Goal: Task Accomplishment & Management: Manage account settings

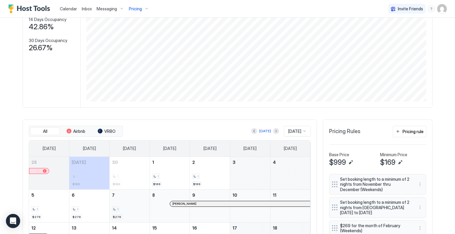
scroll to position [138, 0]
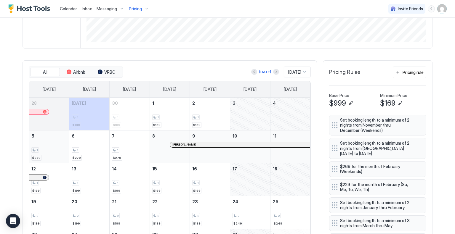
click at [46, 145] on div "1 $279" at bounding box center [48, 147] width 35 height 28
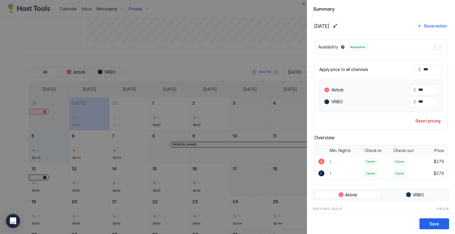
click at [431, 68] on input "***" at bounding box center [444, 70] width 47 height 10
click at [302, 5] on button "Close" at bounding box center [303, 3] width 7 height 7
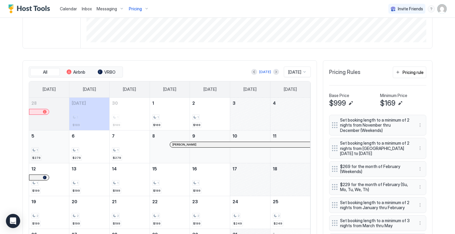
click at [41, 146] on div "1 $279" at bounding box center [48, 147] width 35 height 28
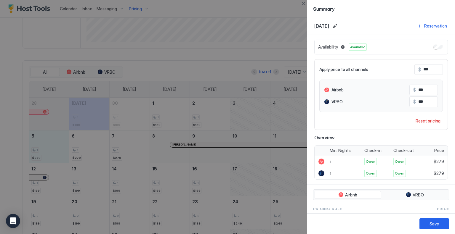
click at [118, 143] on div at bounding box center [227, 117] width 455 height 234
click at [426, 68] on input "***" at bounding box center [444, 70] width 47 height 10
type input "*"
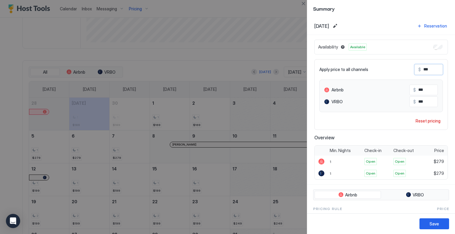
type input "*"
type input "**"
type input "***"
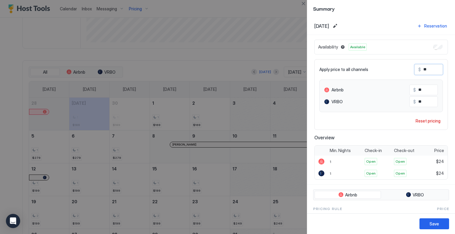
type input "***"
click at [436, 221] on div "Save" at bounding box center [433, 224] width 9 height 6
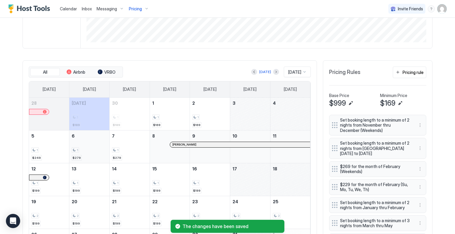
click at [77, 148] on div "1" at bounding box center [89, 150] width 35 height 6
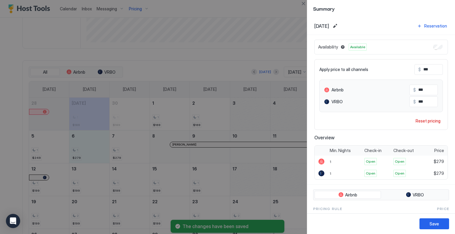
click at [433, 70] on input "***" at bounding box center [444, 70] width 47 height 10
type input "*"
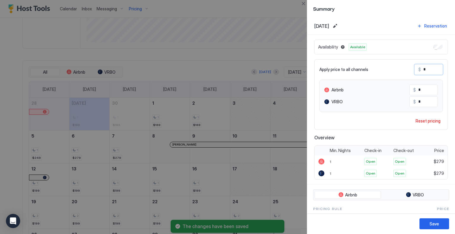
type input "**"
type input "***"
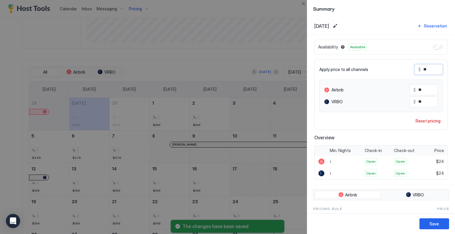
type input "***"
click at [440, 224] on button "Save" at bounding box center [434, 224] width 30 height 11
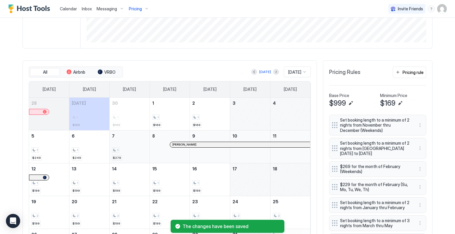
click at [117, 145] on div "1 $279" at bounding box center [129, 147] width 35 height 28
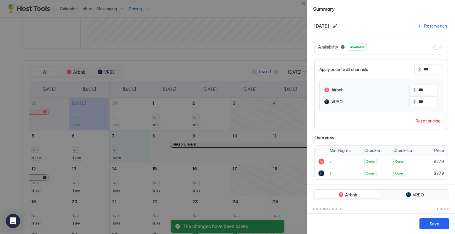
click at [435, 66] on input "***" at bounding box center [444, 70] width 47 height 10
type input "*"
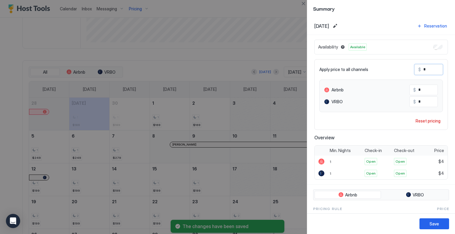
type input "**"
type input "*"
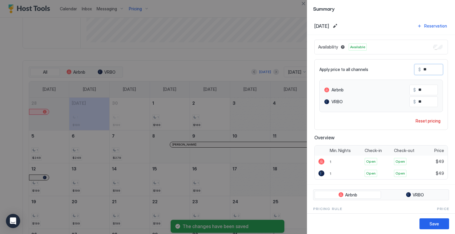
type input "*"
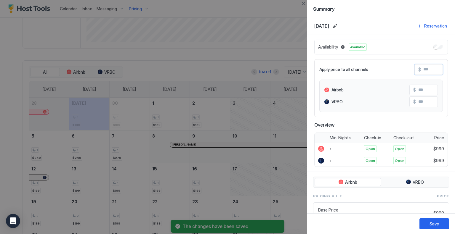
type input "*"
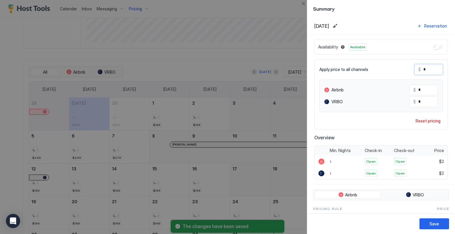
type input "**"
type input "***"
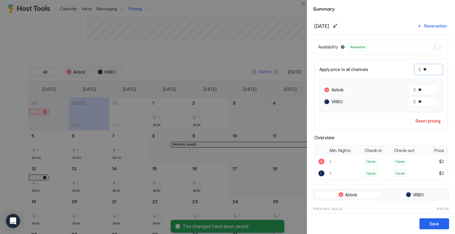
type input "***"
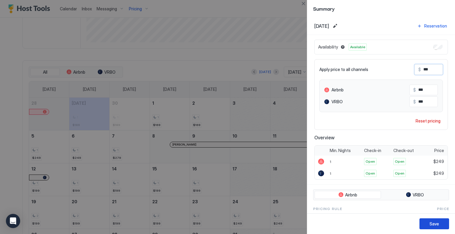
type input "***"
click at [447, 223] on button "Save" at bounding box center [434, 224] width 30 height 11
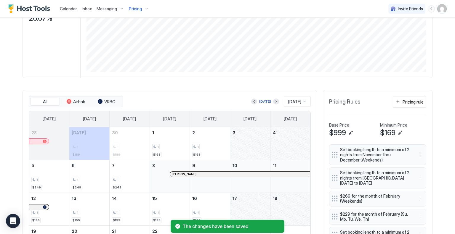
scroll to position [79, 0]
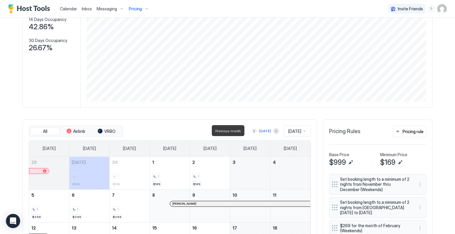
click at [251, 133] on button "Previous month" at bounding box center [254, 131] width 6 height 6
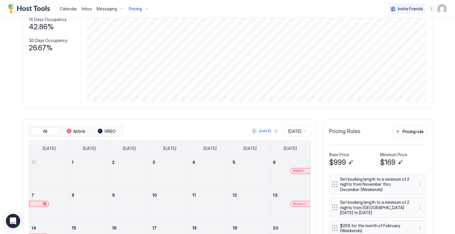
click at [273, 133] on button "Next month" at bounding box center [276, 131] width 6 height 6
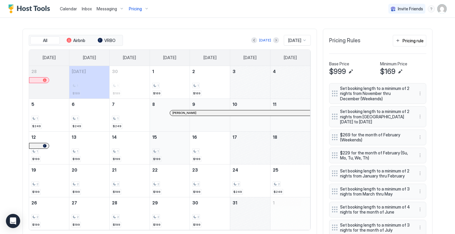
scroll to position [138, 0]
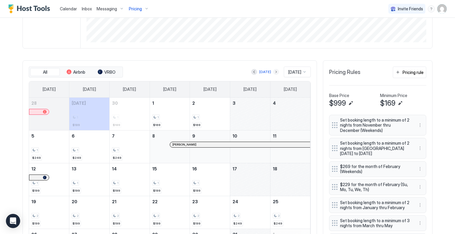
click at [273, 70] on button "Next month" at bounding box center [276, 72] width 6 height 6
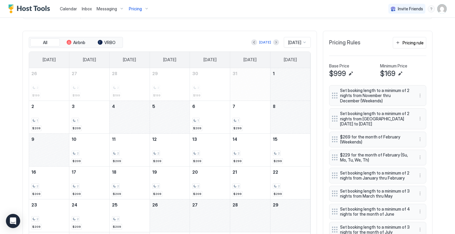
scroll to position [197, 0]
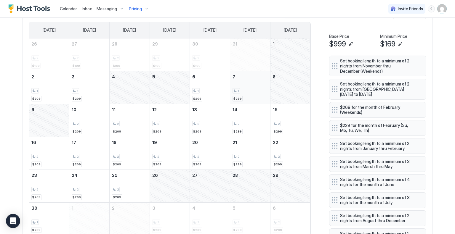
click at [246, 86] on div "1 $299" at bounding box center [249, 88] width 35 height 28
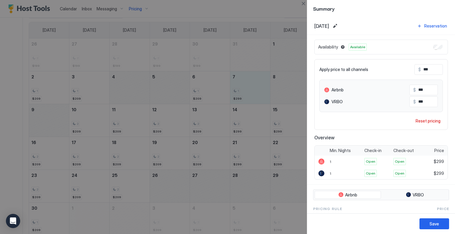
click at [425, 68] on input "***" at bounding box center [444, 70] width 47 height 10
type input "*"
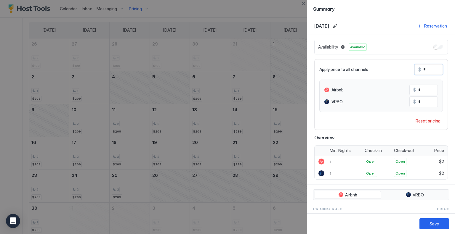
type input "**"
type input "***"
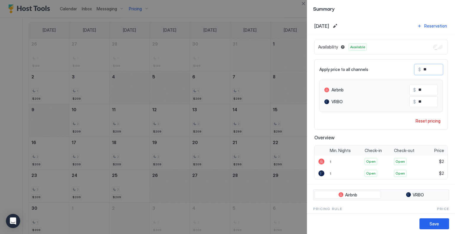
type input "***"
click at [441, 227] on button "Save" at bounding box center [434, 224] width 30 height 11
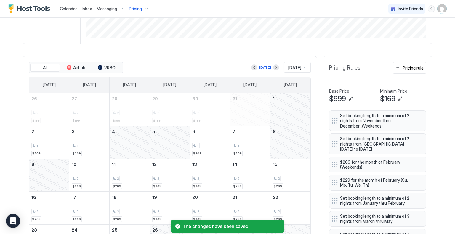
scroll to position [79, 0]
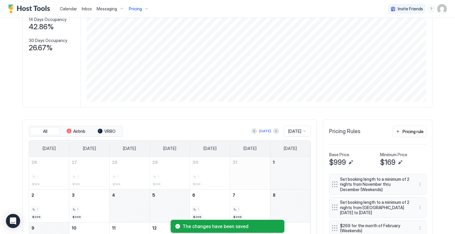
click at [439, 9] on img "User profile" at bounding box center [441, 8] width 9 height 9
click at [391, 33] on div "Settings" at bounding box center [404, 33] width 75 height 10
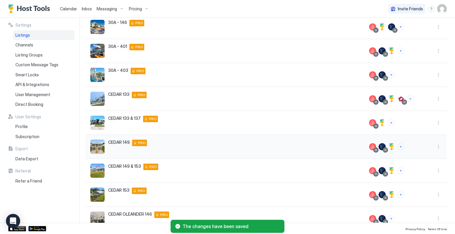
scroll to position [111, 0]
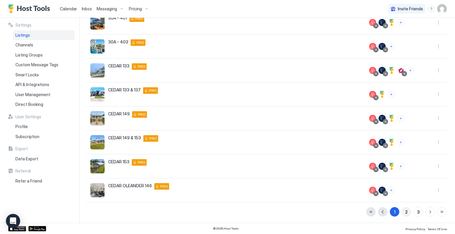
click at [405, 209] on div "2" at bounding box center [406, 212] width 2 height 6
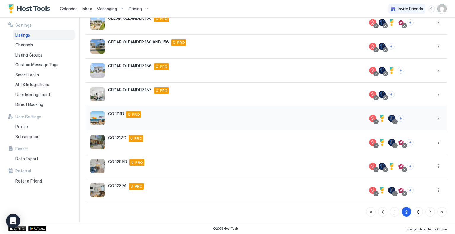
scroll to position [52, 0]
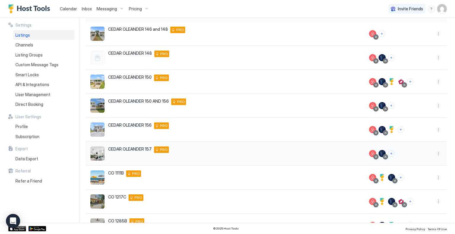
click at [223, 150] on div "CEDAR OLEANDER 157 157 Oleander Drive Gulfport Mississippi 39507 United States …" at bounding box center [224, 154] width 269 height 14
click at [436, 152] on button "More options" at bounding box center [438, 153] width 7 height 7
click at [424, 173] on div "Pricing" at bounding box center [418, 170] width 41 height 9
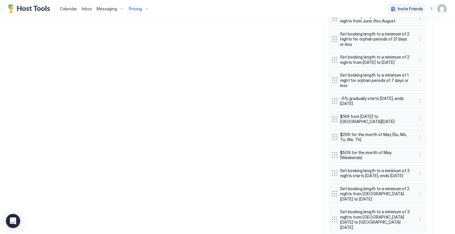
scroll to position [417, 0]
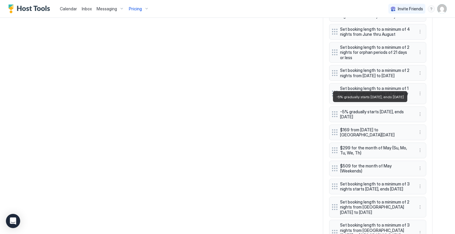
click at [364, 109] on span "-5% gradually starts [DATE], ends [DATE]" at bounding box center [375, 114] width 70 height 10
click at [418, 111] on button "More options" at bounding box center [419, 114] width 7 height 7
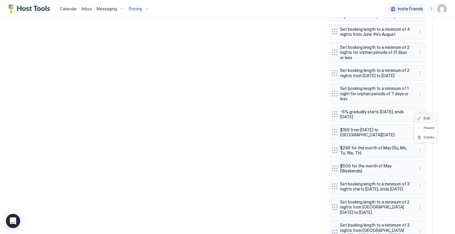
click at [423, 115] on div "Edit" at bounding box center [426, 118] width 22 height 9
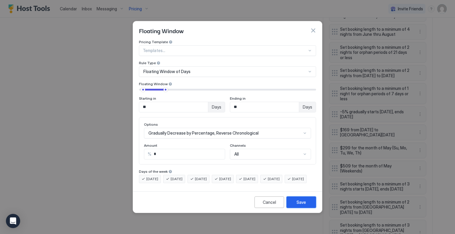
click at [302, 205] on div "Save" at bounding box center [300, 202] width 9 height 6
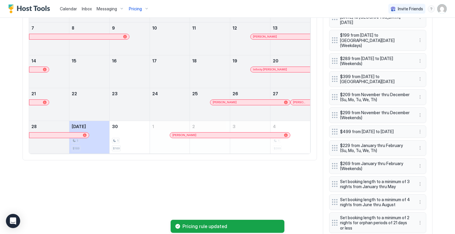
scroll to position [180, 0]
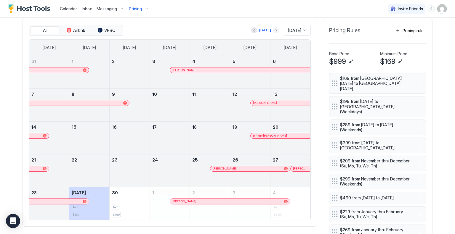
click at [273, 30] on button "Next month" at bounding box center [276, 30] width 6 height 6
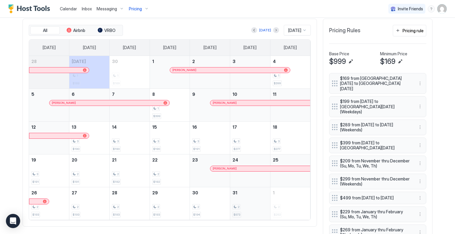
click at [243, 202] on div "2 $973" at bounding box center [249, 204] width 35 height 28
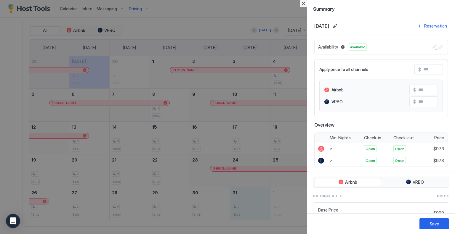
click at [301, 4] on button "Close" at bounding box center [303, 3] width 7 height 7
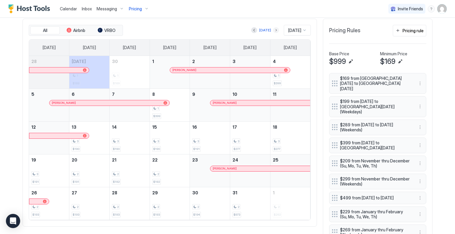
click at [273, 29] on button "Next month" at bounding box center [276, 30] width 6 height 6
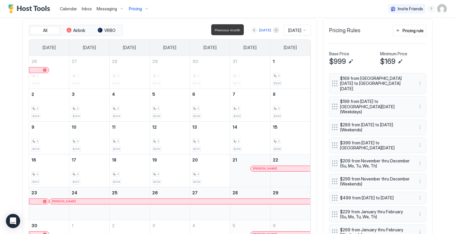
click at [252, 29] on button "Previous month" at bounding box center [254, 30] width 6 height 6
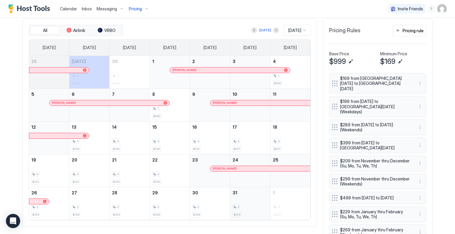
click at [241, 205] on div "2" at bounding box center [249, 207] width 35 height 6
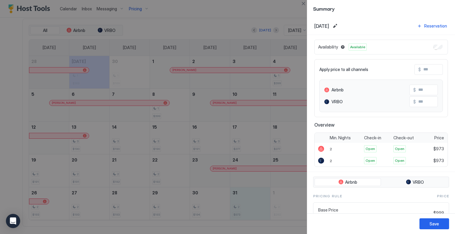
click at [421, 67] on input "Input Field" at bounding box center [444, 70] width 47 height 10
click at [421, 71] on input "Input Field" at bounding box center [444, 70] width 47 height 10
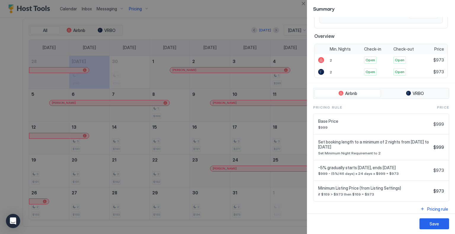
scroll to position [0, 0]
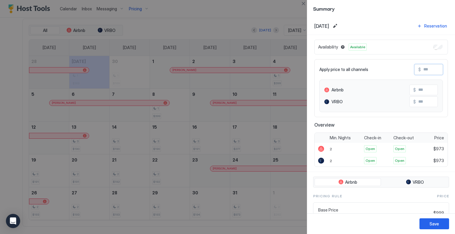
click at [423, 66] on input "Input Field" at bounding box center [444, 70] width 47 height 10
click at [301, 4] on button "Close" at bounding box center [303, 3] width 7 height 7
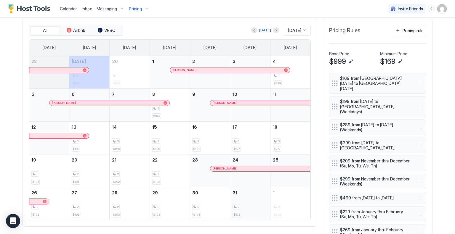
click at [240, 200] on div "2 $973" at bounding box center [249, 204] width 35 height 28
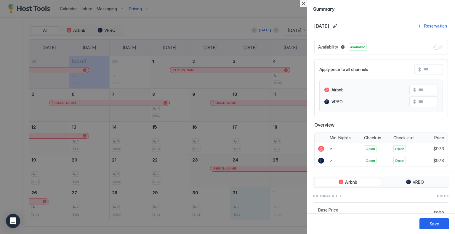
click at [303, 3] on button "Close" at bounding box center [303, 3] width 7 height 7
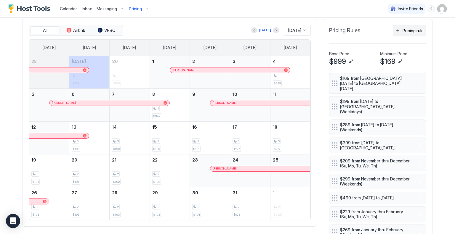
click at [413, 30] on div "Pricing rule" at bounding box center [412, 31] width 21 height 6
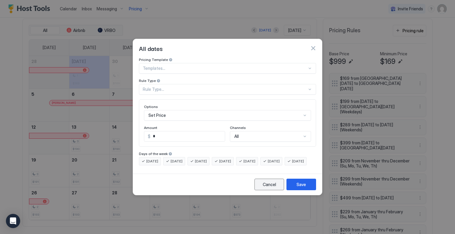
click at [271, 188] on div "Cancel" at bounding box center [269, 185] width 13 height 6
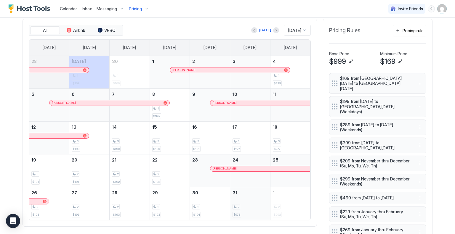
click at [242, 205] on div "2" at bounding box center [249, 207] width 35 height 6
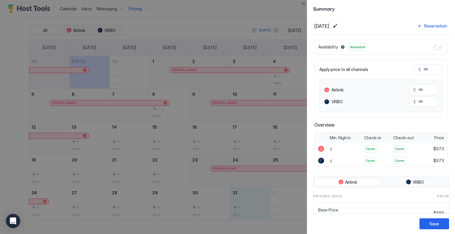
click at [307, 3] on div "Summary" at bounding box center [381, 8] width 148 height 17
click at [301, 2] on button "Close" at bounding box center [303, 3] width 7 height 7
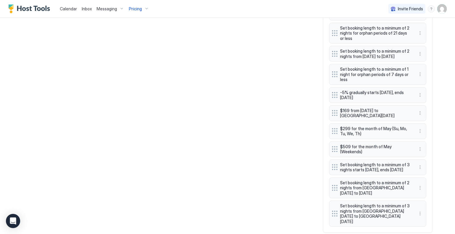
scroll to position [447, 0]
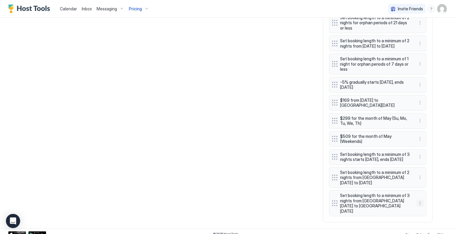
click at [419, 202] on button "More options" at bounding box center [419, 203] width 7 height 7
click at [422, 208] on div "Edit" at bounding box center [423, 209] width 13 height 4
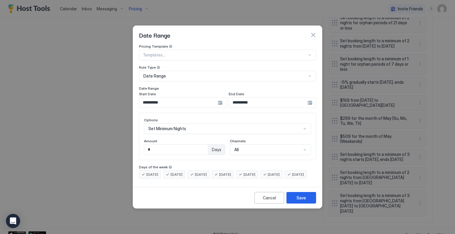
click at [162, 148] on input "*" at bounding box center [176, 150] width 64 height 10
type input "*"
click at [280, 172] on span "[DATE]" at bounding box center [274, 174] width 12 height 5
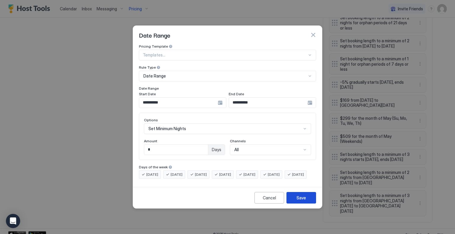
click at [295, 199] on button "Save" at bounding box center [301, 198] width 30 height 12
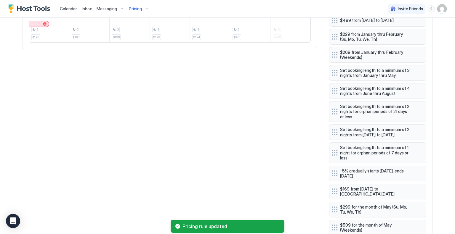
scroll to position [239, 0]
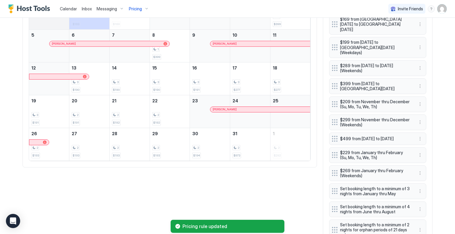
click at [237, 176] on div "All Airbnb VRBO Today Oct 2025 Sunday Monday Tuesday Wednesday Thursday Friday …" at bounding box center [228, 194] width 410 height 471
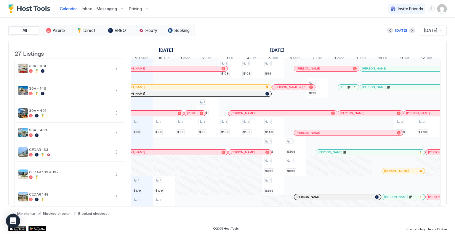
scroll to position [0, 329]
click at [435, 8] on div "Invite Friends TF" at bounding box center [417, 8] width 58 height 17
click at [439, 10] on img "User profile" at bounding box center [441, 8] width 9 height 9
click at [415, 35] on div "Settings" at bounding box center [408, 33] width 75 height 10
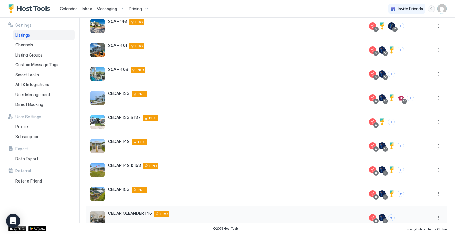
scroll to position [111, 0]
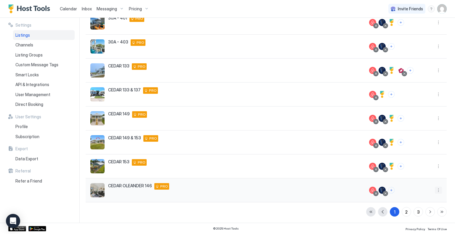
click at [436, 188] on button "More options" at bounding box center [438, 190] width 7 height 7
click at [418, 145] on div "Pricing" at bounding box center [418, 143] width 41 height 9
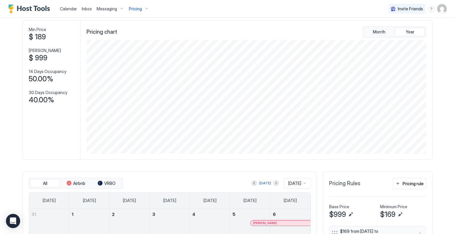
scroll to position [59, 0]
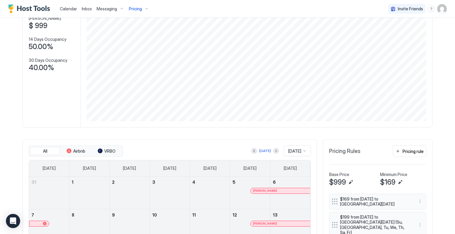
click at [397, 149] on button "Pricing rule" at bounding box center [409, 152] width 33 height 12
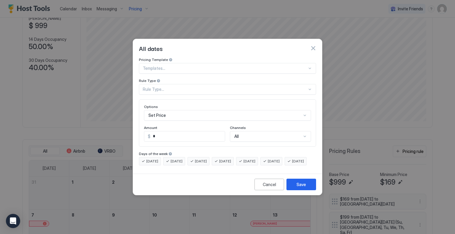
click at [176, 87] on div "Rule Type..." at bounding box center [225, 89] width 164 height 5
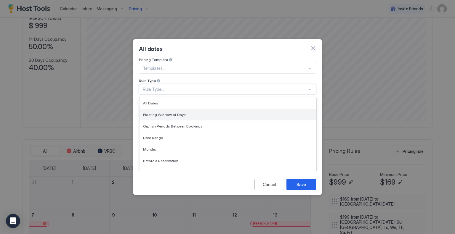
click at [178, 113] on span "Floating Window of Days" at bounding box center [164, 115] width 43 height 4
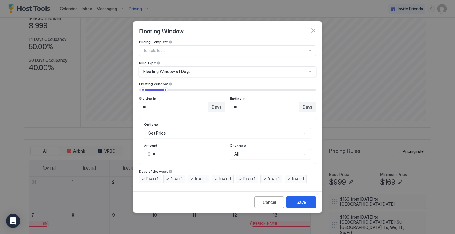
click at [179, 128] on div "Set Price" at bounding box center [227, 133] width 167 height 11
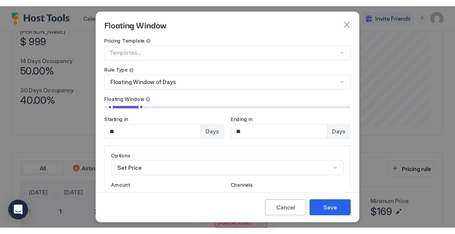
scroll to position [114, 341]
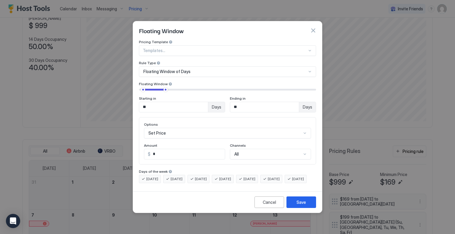
click at [181, 129] on div "Set Price" at bounding box center [227, 133] width 167 height 11
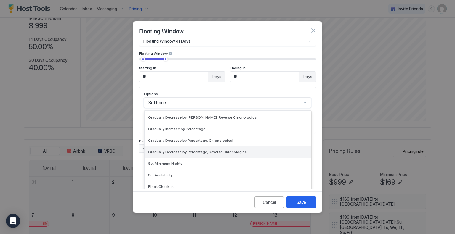
scroll to position [107, 0]
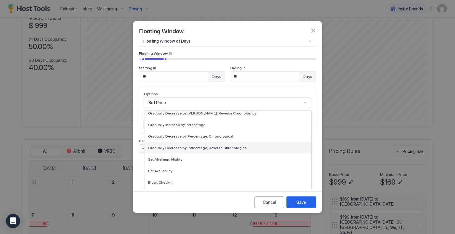
click at [205, 145] on div "Gradually Decrease by Percentage, Reverse Chronological" at bounding box center [227, 148] width 166 height 12
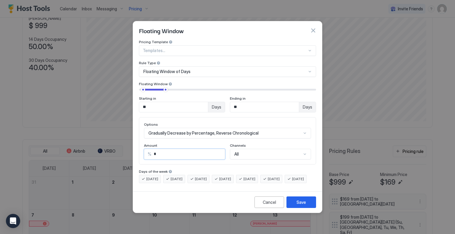
click at [170, 149] on input "*" at bounding box center [187, 154] width 73 height 10
type input "*"
click at [300, 205] on div "Save" at bounding box center [300, 202] width 9 height 6
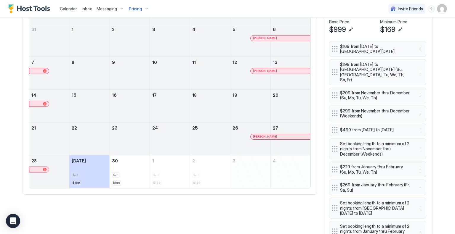
scroll to position [137, 0]
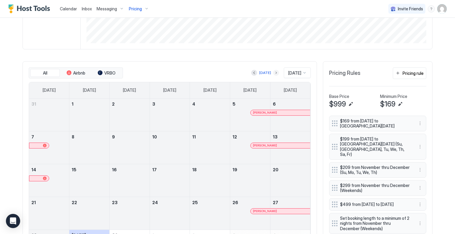
click at [273, 71] on button "Next month" at bounding box center [276, 73] width 6 height 6
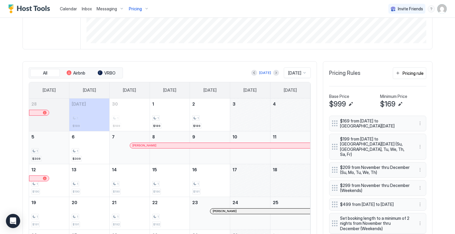
click at [52, 152] on div "1" at bounding box center [48, 151] width 35 height 6
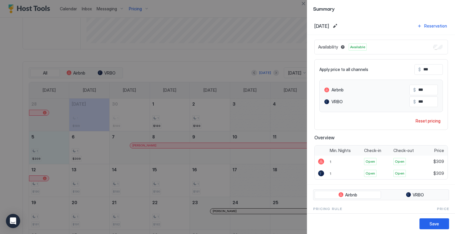
click at [421, 71] on input "***" at bounding box center [444, 70] width 47 height 10
type input "*"
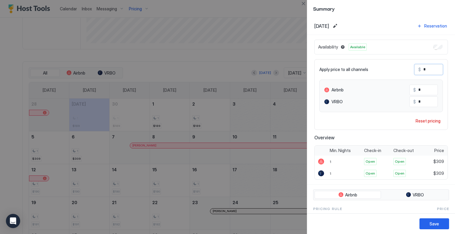
type input "**"
type input "***"
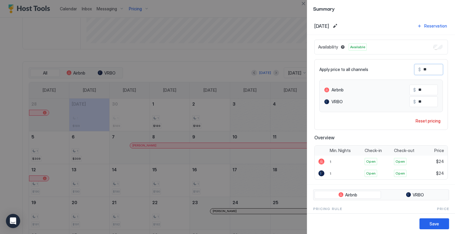
type input "***"
click at [442, 222] on button "Save" at bounding box center [434, 224] width 30 height 11
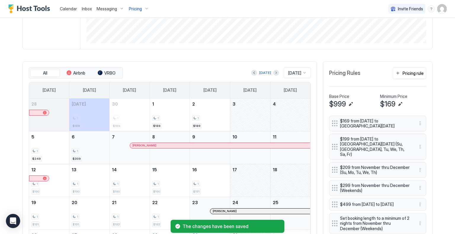
click at [95, 141] on div "1 $309" at bounding box center [89, 148] width 35 height 28
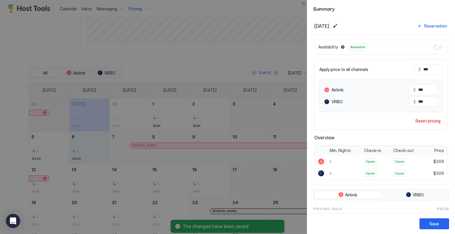
click at [421, 69] on input "***" at bounding box center [444, 70] width 47 height 10
type input "*"
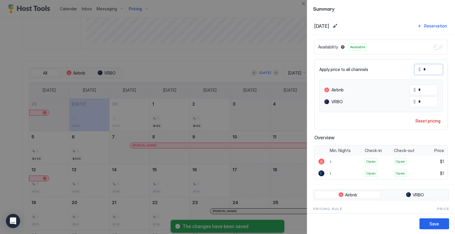
type input "**"
type input "***"
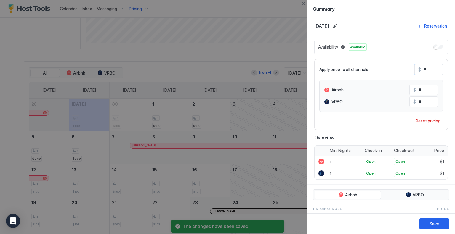
type input "***"
type input "**"
type input "*"
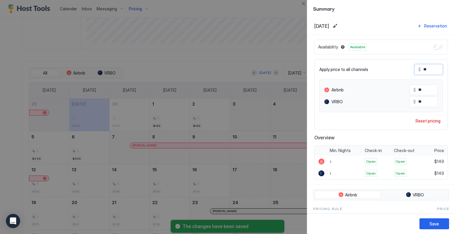
type input "*"
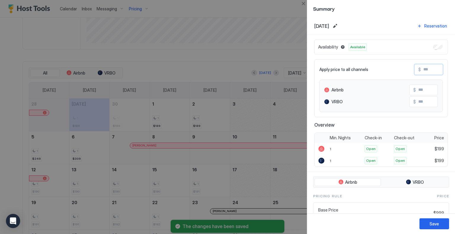
type input "*"
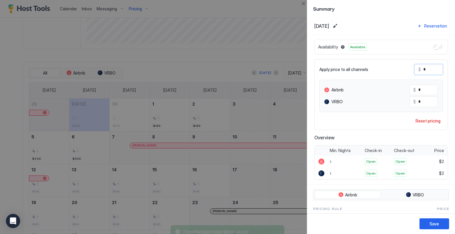
type input "**"
type input "***"
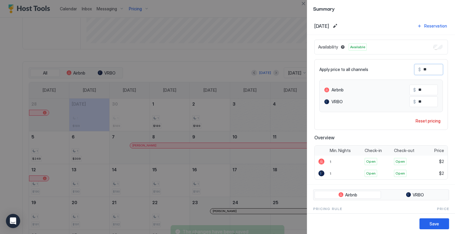
type input "***"
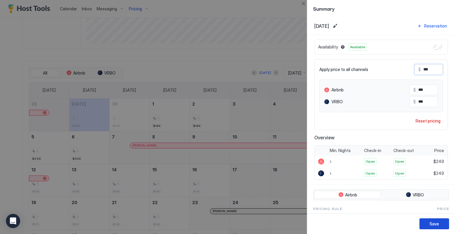
type input "***"
click at [437, 224] on div "Save" at bounding box center [433, 224] width 9 height 6
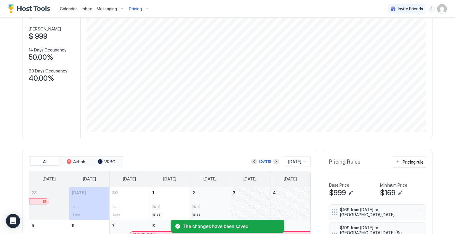
scroll to position [108, 0]
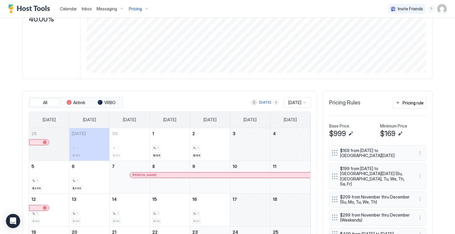
click at [273, 103] on button "Next month" at bounding box center [276, 102] width 6 height 6
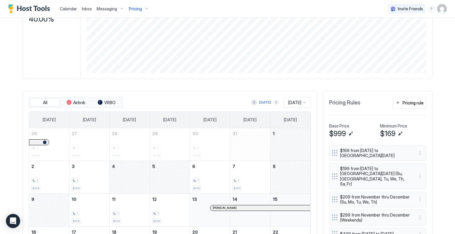
click at [273, 99] on button "Next month" at bounding box center [276, 102] width 6 height 6
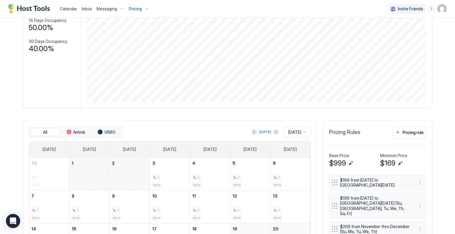
scroll to position [0, 0]
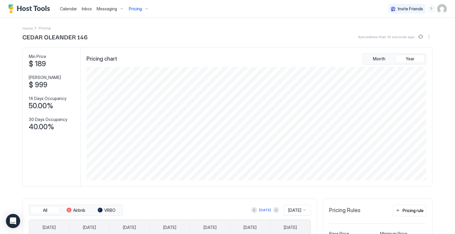
click at [437, 9] on img "User profile" at bounding box center [441, 8] width 9 height 9
click at [397, 34] on div "Settings" at bounding box center [404, 33] width 75 height 10
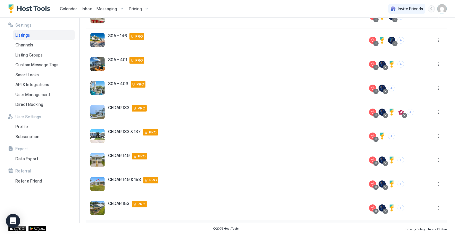
scroll to position [111, 0]
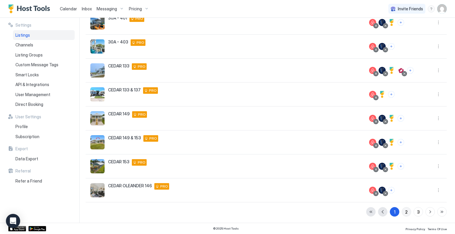
click at [403, 212] on button "2" at bounding box center [406, 211] width 9 height 9
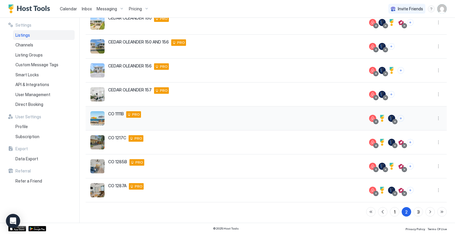
scroll to position [22, 0]
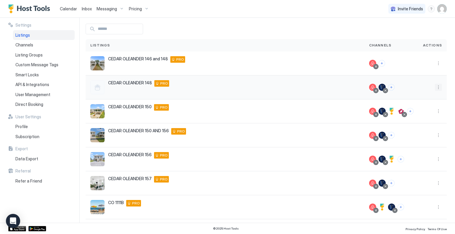
click at [435, 85] on button "More options" at bounding box center [438, 87] width 7 height 7
click at [417, 103] on span "Pricing" at bounding box center [413, 105] width 12 height 4
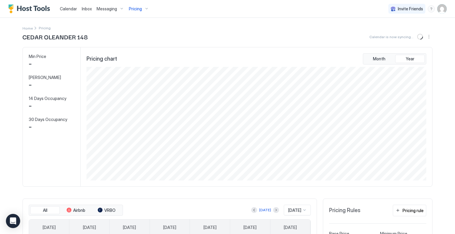
scroll to position [114, 341]
click at [414, 208] on div "Pricing rule" at bounding box center [412, 211] width 21 height 6
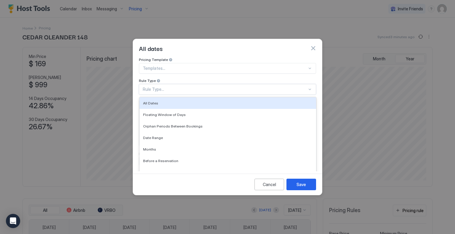
click at [168, 87] on div "Rule Type..." at bounding box center [227, 89] width 177 height 11
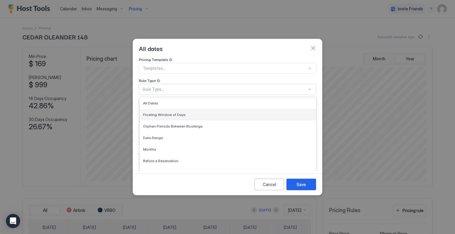
click at [168, 113] on span "Floating Window of Days" at bounding box center [164, 115] width 43 height 4
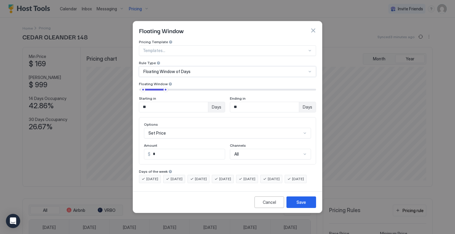
scroll to position [30, 0]
click at [198, 128] on div "Set Price" at bounding box center [227, 133] width 167 height 11
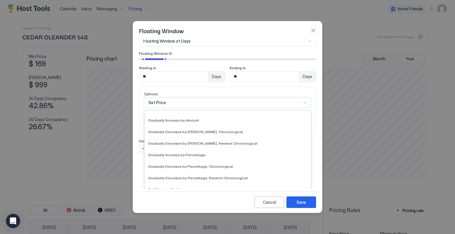
scroll to position [107, 0]
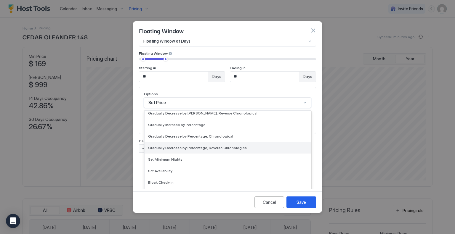
click at [203, 146] on span "Gradually Decrease by Percentage, Reverse Chronological" at bounding box center [197, 148] width 99 height 4
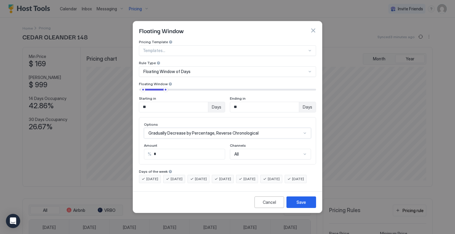
click at [176, 149] on input "*" at bounding box center [187, 154] width 73 height 10
type input "*"
click at [297, 205] on div "Save" at bounding box center [300, 202] width 9 height 6
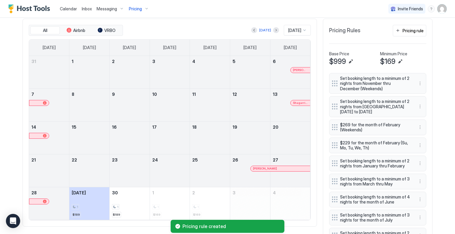
scroll to position [178, 0]
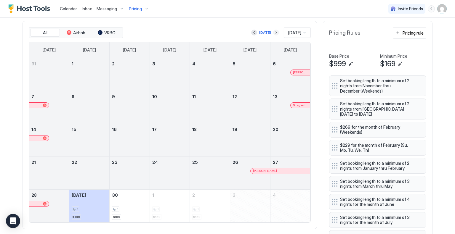
click at [273, 33] on button "Next month" at bounding box center [276, 33] width 6 height 6
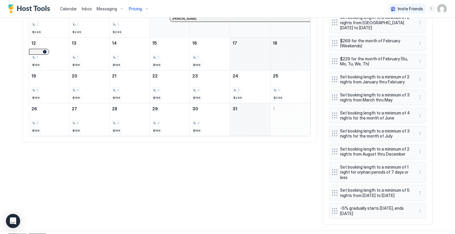
scroll to position [274, 0]
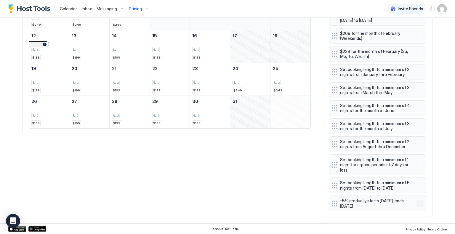
click at [417, 205] on button "More options" at bounding box center [419, 203] width 7 height 7
click at [424, 178] on span "Edit" at bounding box center [426, 176] width 7 height 4
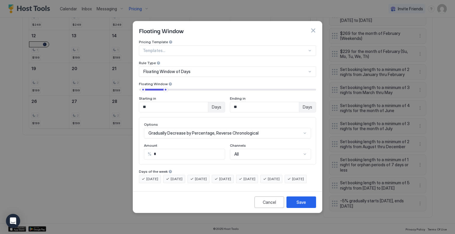
click at [163, 102] on input "**" at bounding box center [173, 107] width 69 height 10
type input "*"
click at [300, 205] on div "Save" at bounding box center [300, 202] width 9 height 6
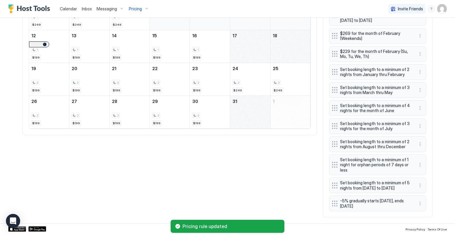
scroll to position [186, 0]
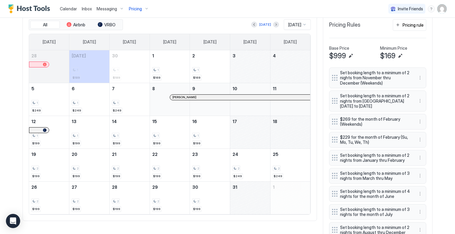
click at [302, 225] on div "All Airbnb VRBO Today Oct 2025 Sunday Monday Tuesday Wednesday Thursday Friday …" at bounding box center [228, 158] width 410 height 291
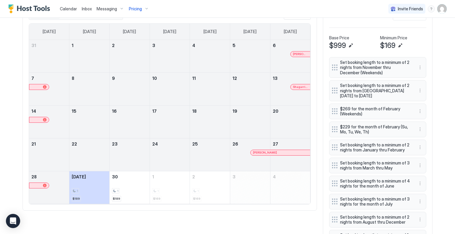
scroll to position [186, 0]
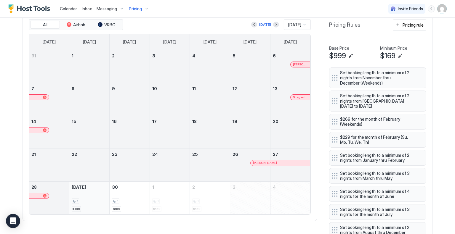
click at [91, 204] on div "1 $189" at bounding box center [89, 198] width 35 height 28
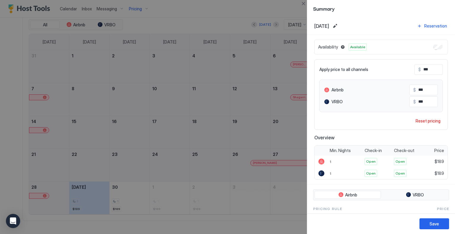
click at [426, 68] on input "***" at bounding box center [444, 70] width 47 height 10
type input "*"
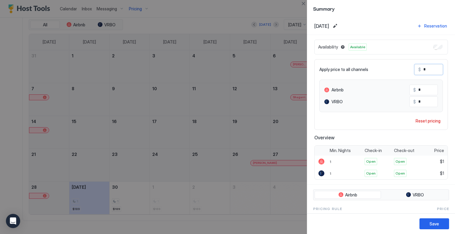
type input "**"
type input "***"
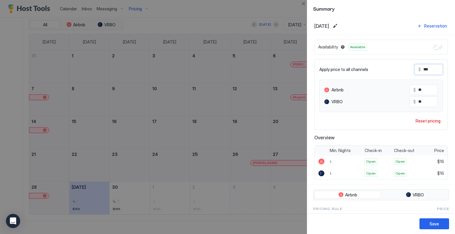
type input "***"
click at [433, 227] on div "Save" at bounding box center [433, 224] width 9 height 6
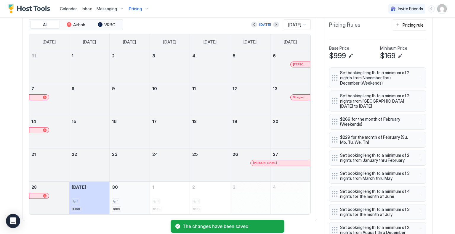
click at [134, 199] on div "1" at bounding box center [129, 202] width 35 height 6
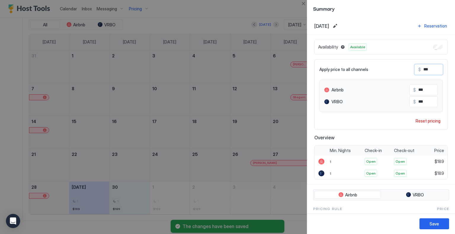
click at [422, 66] on input "***" at bounding box center [444, 70] width 47 height 10
type input "*"
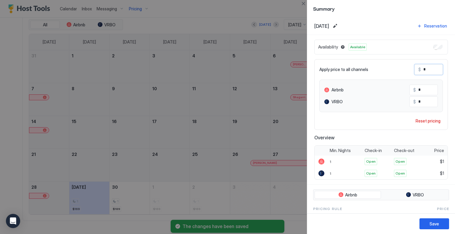
type input "**"
type input "***"
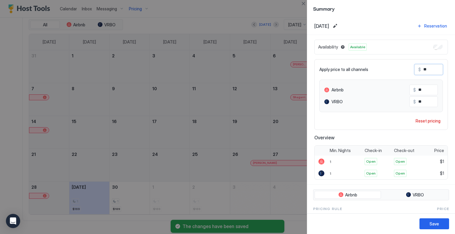
type input "***"
click at [441, 223] on button "Save" at bounding box center [434, 224] width 30 height 11
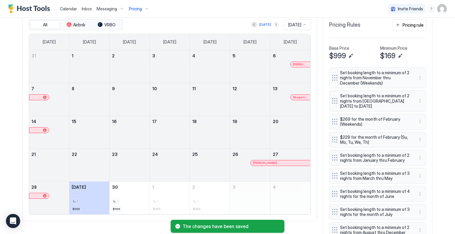
click at [273, 23] on button "Next month" at bounding box center [276, 25] width 6 height 6
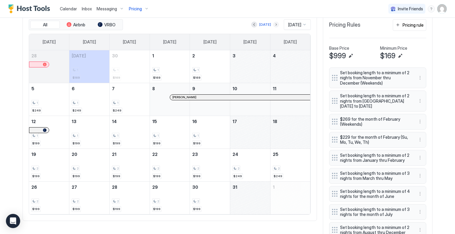
click at [273, 23] on button "Next month" at bounding box center [276, 25] width 6 height 6
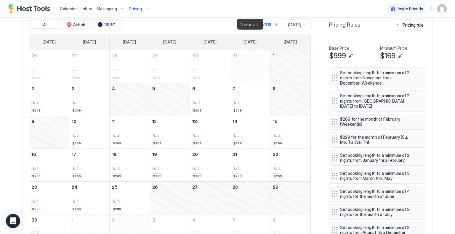
click at [273, 23] on button "Next month" at bounding box center [276, 25] width 6 height 6
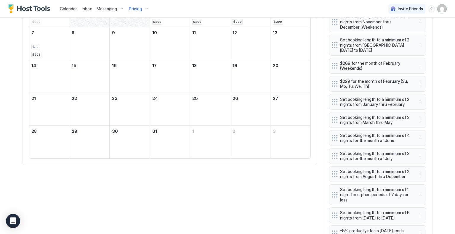
scroll to position [274, 0]
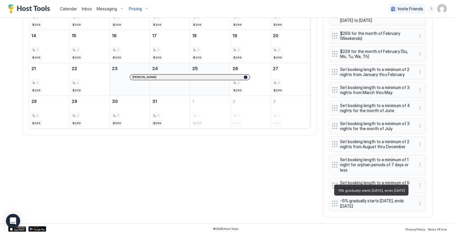
click at [382, 207] on span "-5% gradually starts in 1 days, ends in 56 days" at bounding box center [375, 203] width 70 height 10
click at [417, 204] on button "More options" at bounding box center [419, 203] width 7 height 7
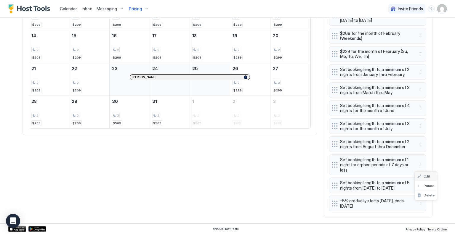
click at [426, 177] on span "Edit" at bounding box center [426, 176] width 7 height 4
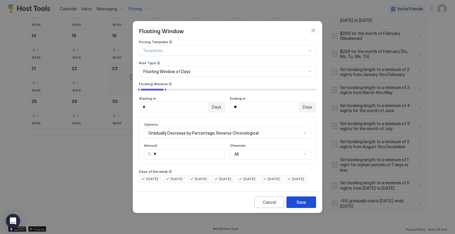
click at [307, 208] on button "Save" at bounding box center [301, 203] width 30 height 12
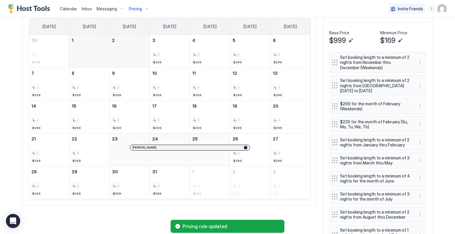
scroll to position [156, 0]
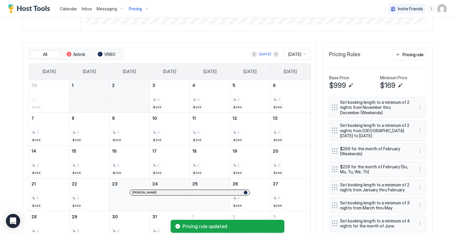
click at [437, 4] on img "User profile" at bounding box center [441, 8] width 9 height 9
click at [402, 37] on div "Settings" at bounding box center [404, 33] width 75 height 10
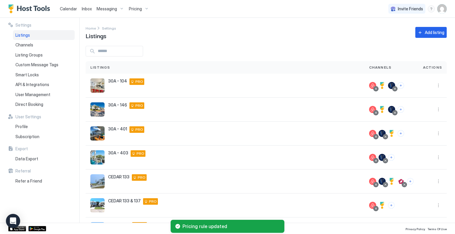
scroll to position [111, 0]
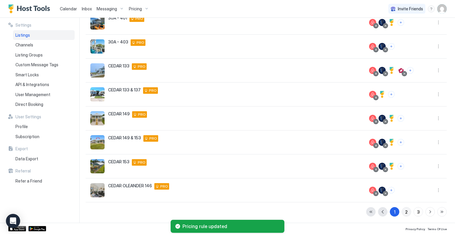
click at [405, 211] on div "2" at bounding box center [406, 212] width 2 height 6
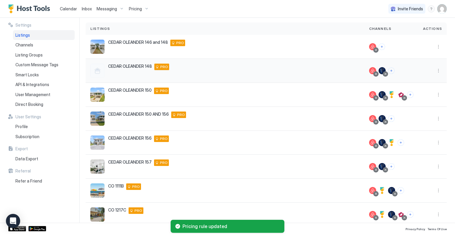
scroll to position [0, 0]
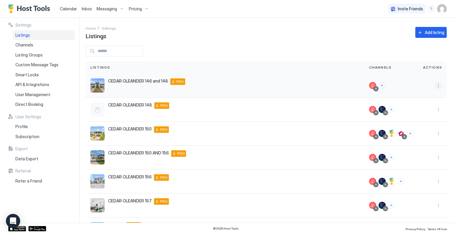
click at [435, 83] on button "More options" at bounding box center [438, 85] width 7 height 7
click at [417, 102] on span "Pricing" at bounding box center [413, 103] width 12 height 4
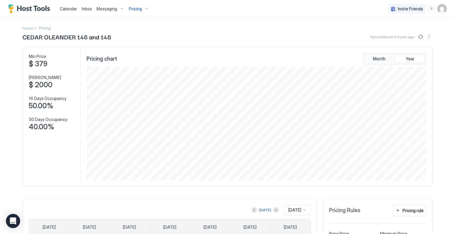
scroll to position [148, 0]
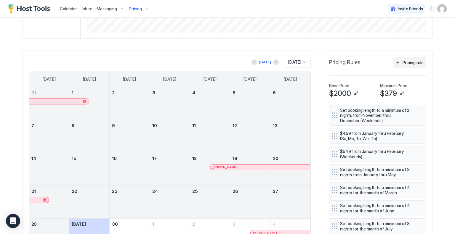
click at [417, 65] on div "Pricing rule" at bounding box center [412, 63] width 21 height 6
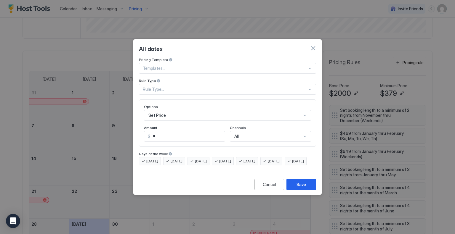
click at [174, 87] on div "Rule Type..." at bounding box center [225, 89] width 164 height 5
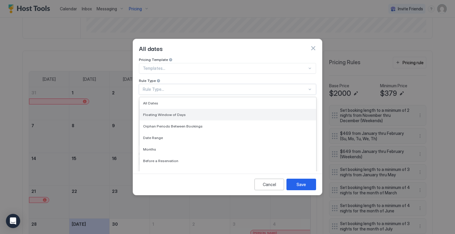
click at [174, 109] on div "Floating Window of Days" at bounding box center [227, 115] width 176 height 12
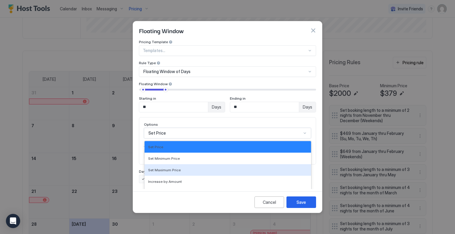
click at [193, 129] on div "17 results available. Use Up and Down to choose options, press Enter to select …" at bounding box center [227, 133] width 167 height 11
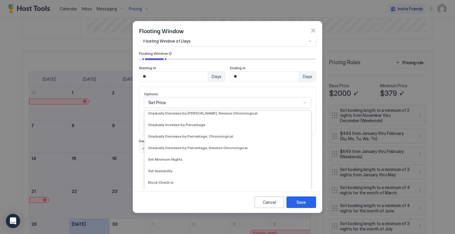
scroll to position [107, 0]
click at [203, 146] on span "Gradually Decrease by Percentage, Reverse Chronological" at bounding box center [197, 148] width 99 height 4
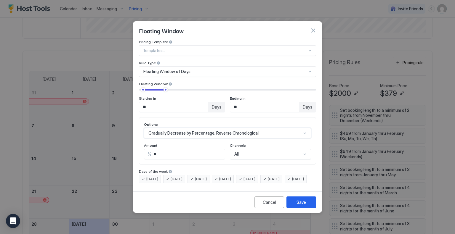
click at [169, 150] on input "*" at bounding box center [187, 154] width 73 height 10
type input "*"
click at [300, 205] on div "Save" at bounding box center [300, 202] width 9 height 6
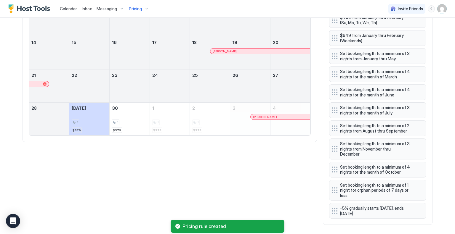
scroll to position [146, 0]
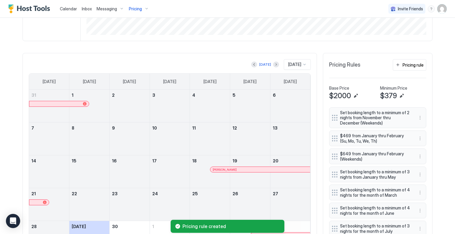
click at [272, 65] on div "Today Sep 2025" at bounding box center [170, 64] width 282 height 11
click at [273, 63] on button "Next month" at bounding box center [276, 65] width 6 height 6
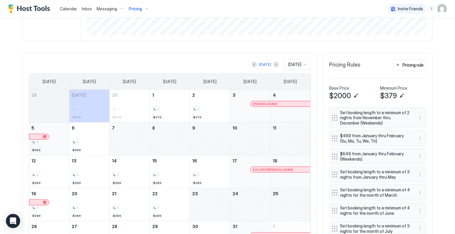
click at [59, 144] on div "1 $589" at bounding box center [48, 139] width 35 height 28
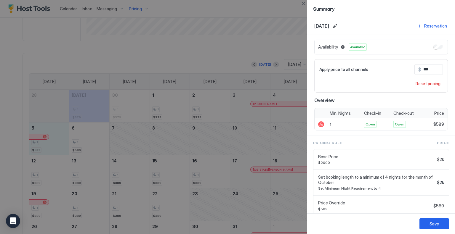
click at [422, 67] on input "***" at bounding box center [444, 70] width 47 height 10
type input "***"
click at [438, 219] on button "Save" at bounding box center [434, 224] width 30 height 11
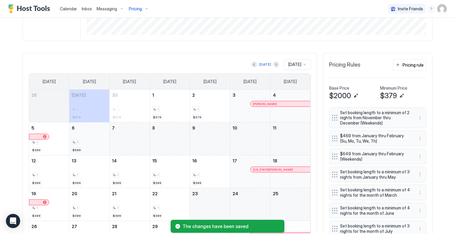
click at [83, 147] on div "1 $589" at bounding box center [89, 139] width 35 height 28
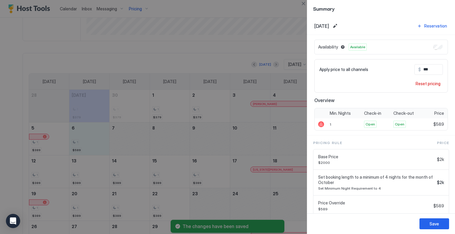
click at [421, 70] on input "***" at bounding box center [444, 70] width 47 height 10
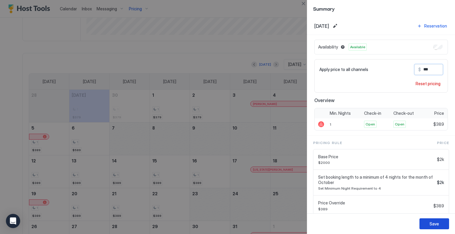
type input "***"
click at [441, 226] on button "Save" at bounding box center [434, 224] width 30 height 11
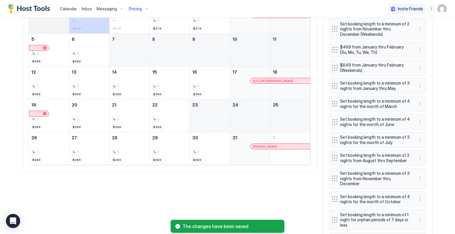
scroll to position [116, 0]
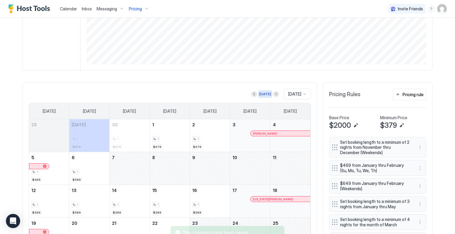
click at [265, 94] on button "[DATE]" at bounding box center [265, 94] width 14 height 7
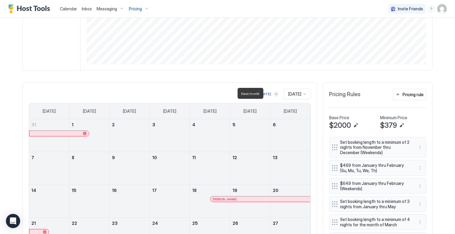
click at [273, 94] on button "Next month" at bounding box center [276, 94] width 6 height 6
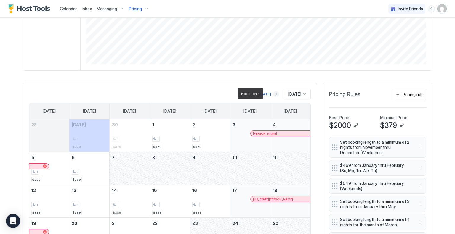
click at [273, 94] on button "Next month" at bounding box center [276, 94] width 6 height 6
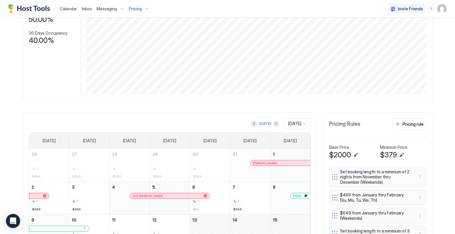
scroll to position [0, 0]
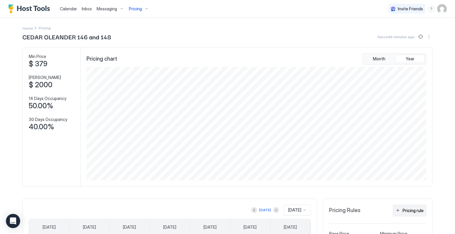
click at [410, 209] on div "Pricing rule" at bounding box center [412, 211] width 21 height 6
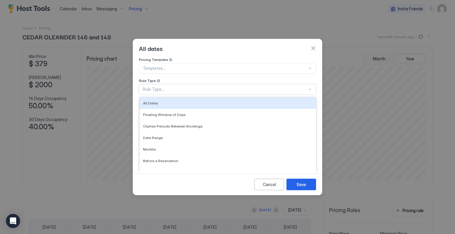
click at [191, 87] on div "Rule Type..." at bounding box center [225, 89] width 164 height 5
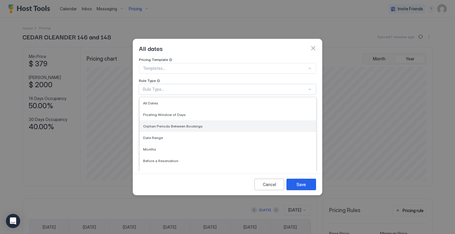
click at [189, 124] on span "Orphan Periods Between Bookings" at bounding box center [173, 126] width 60 height 4
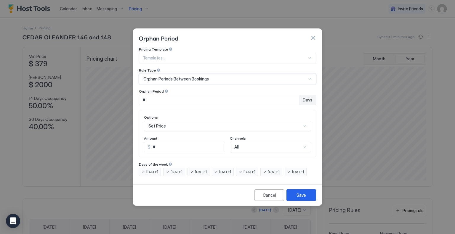
click at [168, 95] on input "*" at bounding box center [219, 100] width 160 height 10
type input "*"
click at [175, 122] on div "Set Price" at bounding box center [227, 126] width 167 height 11
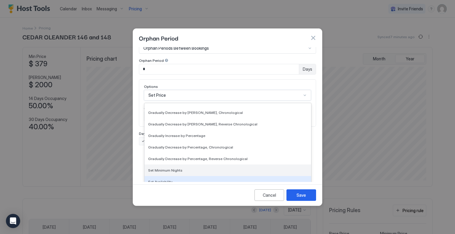
scroll to position [107, 0]
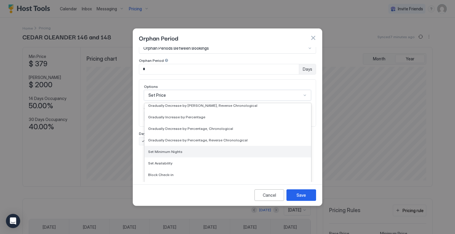
click at [192, 150] on div "Set Minimum Nights" at bounding box center [227, 152] width 159 height 4
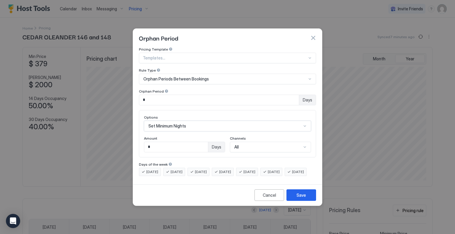
click at [162, 142] on input "*" at bounding box center [176, 147] width 64 height 10
type input "*"
click at [255, 169] on span "[DATE]" at bounding box center [249, 171] width 12 height 5
click at [274, 168] on div "[DATE]" at bounding box center [271, 172] width 22 height 8
click at [298, 198] on div "Save" at bounding box center [300, 195] width 9 height 6
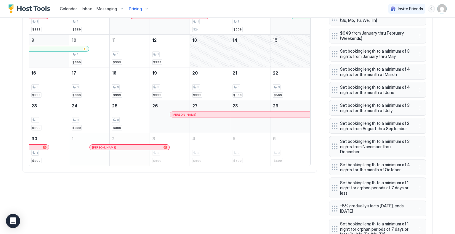
scroll to position [287, 0]
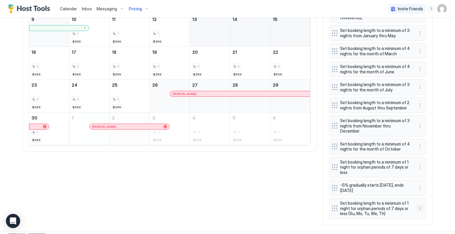
click at [417, 205] on button "More options" at bounding box center [419, 208] width 7 height 7
click at [421, 208] on div "Edit" at bounding box center [423, 209] width 13 height 4
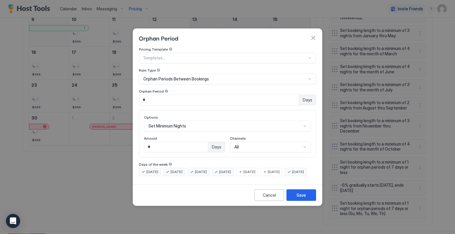
click at [280, 169] on span "[DATE]" at bounding box center [274, 171] width 12 height 5
click at [255, 169] on span "[DATE]" at bounding box center [249, 171] width 12 height 5
click at [289, 197] on button "Save" at bounding box center [301, 195] width 30 height 12
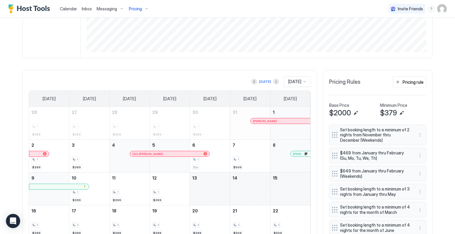
scroll to position [148, 0]
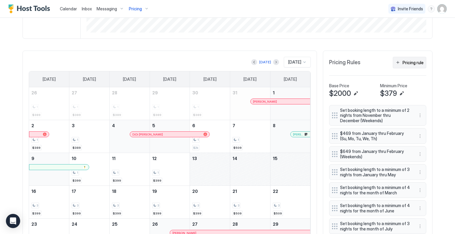
click at [410, 63] on div "Pricing rule" at bounding box center [412, 63] width 21 height 6
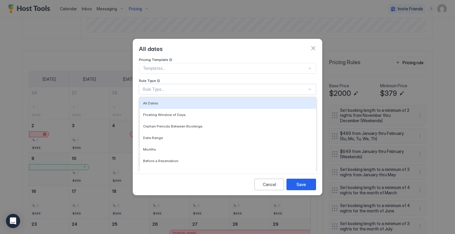
click at [188, 87] on div "Rule Type..." at bounding box center [225, 89] width 164 height 5
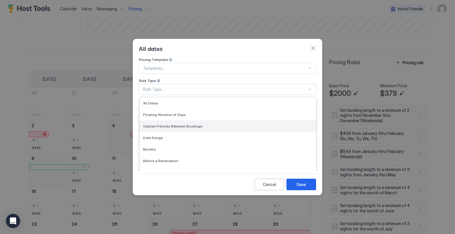
click at [183, 124] on span "Orphan Periods Between Bookings" at bounding box center [173, 126] width 60 height 4
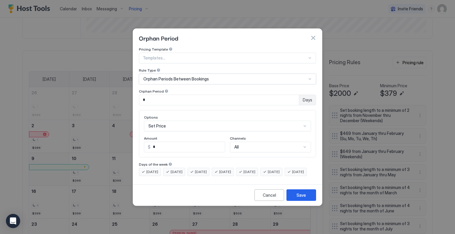
click at [155, 99] on input "*" at bounding box center [219, 100] width 160 height 10
type input "**"
click at [170, 122] on div "Set Price" at bounding box center [227, 126] width 167 height 11
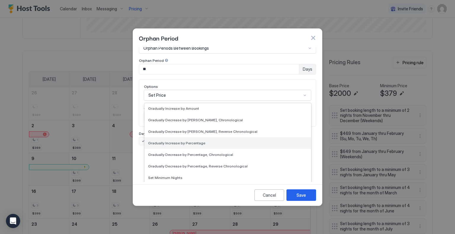
scroll to position [107, 0]
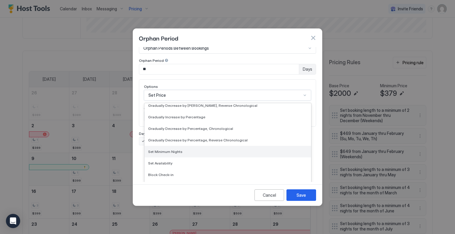
click at [184, 150] on div "Set Minimum Nights" at bounding box center [227, 152] width 166 height 12
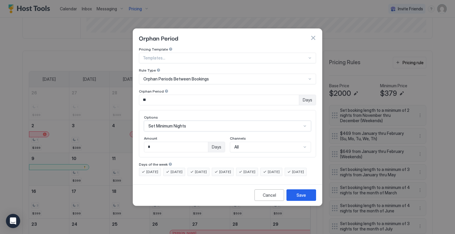
click at [172, 142] on input "*" at bounding box center [176, 147] width 64 height 10
type input "*"
click at [265, 190] on div "Cancel Save" at bounding box center [227, 194] width 189 height 21
click at [295, 198] on button "Save" at bounding box center [301, 195] width 30 height 12
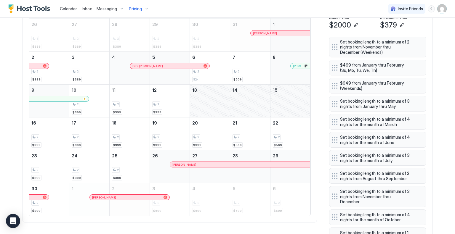
scroll to position [148, 0]
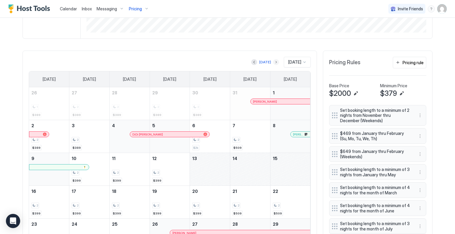
click at [273, 64] on button "Next month" at bounding box center [276, 62] width 6 height 6
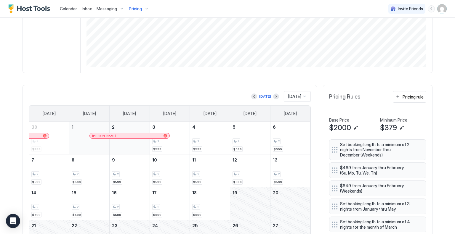
scroll to position [0, 0]
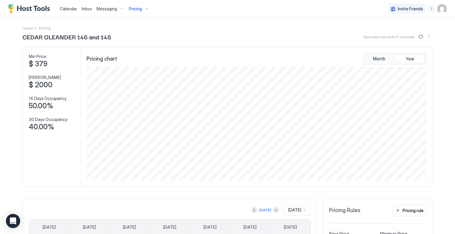
click at [442, 7] on div "Calendar Inbox Messaging Pricing Invite Friends TF" at bounding box center [227, 9] width 455 height 18
click at [440, 9] on img "User profile" at bounding box center [441, 8] width 9 height 9
click at [397, 34] on div "Settings" at bounding box center [404, 33] width 75 height 10
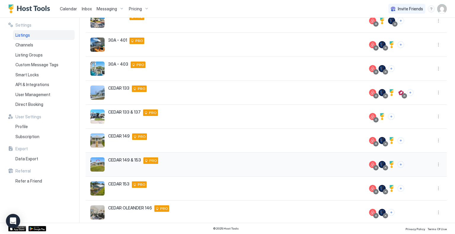
scroll to position [111, 0]
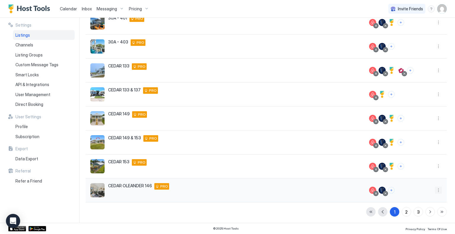
click at [435, 191] on button "More options" at bounding box center [438, 190] width 7 height 7
click at [415, 144] on span "Pricing" at bounding box center [413, 143] width 12 height 4
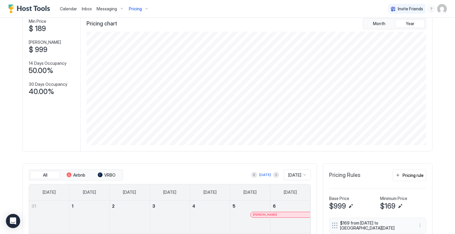
scroll to position [118, 0]
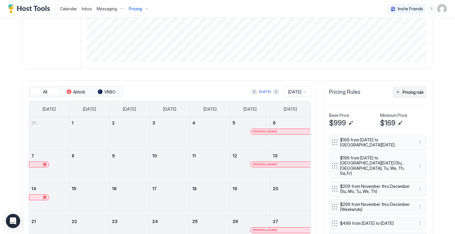
click at [409, 92] on div "Pricing rule" at bounding box center [412, 92] width 21 height 6
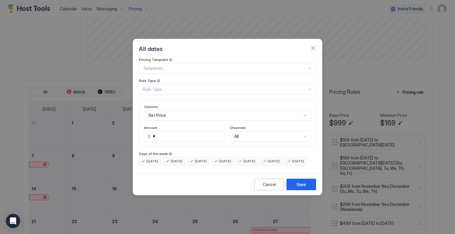
click at [172, 87] on div "Rule Type..." at bounding box center [225, 89] width 164 height 5
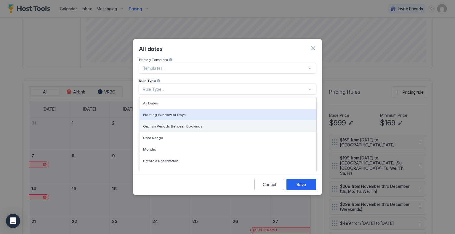
click at [170, 124] on div "Orphan Periods Between Bookings" at bounding box center [227, 127] width 176 height 12
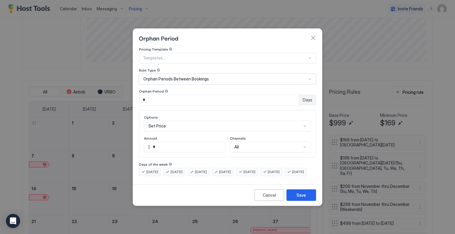
click at [158, 97] on input "*" at bounding box center [219, 100] width 160 height 10
type input "*"
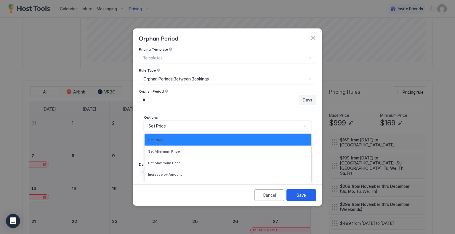
click at [183, 121] on div "17 results available. Use Up and Down to choose options, press Enter to select …" at bounding box center [227, 126] width 167 height 11
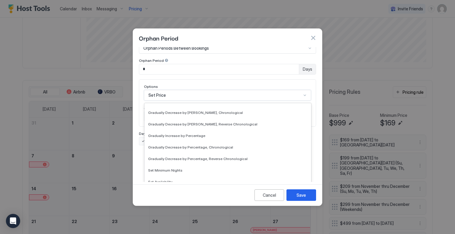
scroll to position [107, 0]
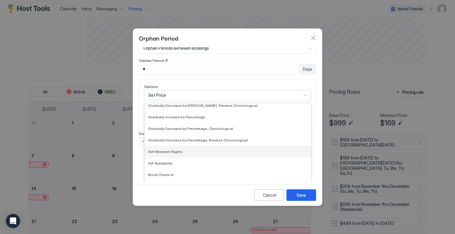
click at [174, 149] on div "Set Minimum Nights" at bounding box center [227, 152] width 166 height 12
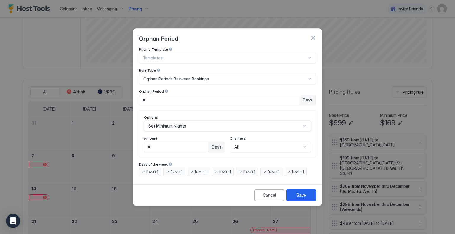
scroll to position [0, 0]
click at [176, 142] on input "*" at bounding box center [176, 147] width 64 height 10
type input "*"
click at [290, 200] on button "Save" at bounding box center [301, 195] width 30 height 12
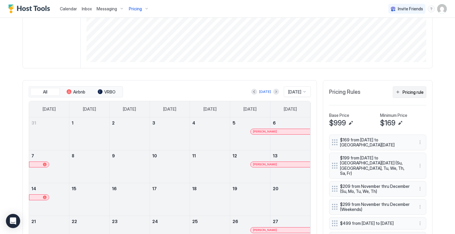
click at [411, 94] on div "Pricing rule" at bounding box center [412, 92] width 21 height 6
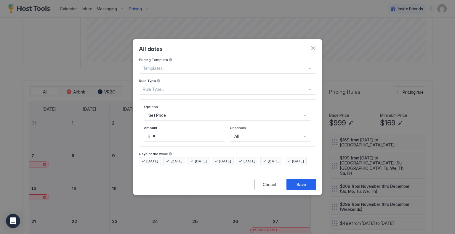
click at [180, 66] on div at bounding box center [225, 68] width 164 height 5
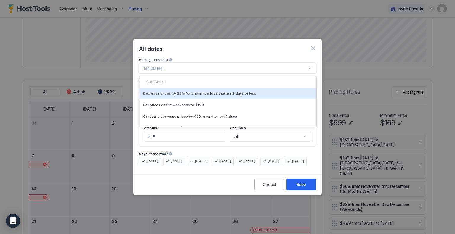
click at [181, 57] on div "Pricing Template" at bounding box center [227, 60] width 177 height 6
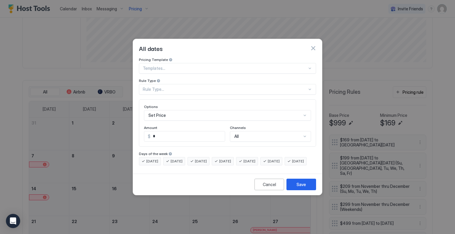
click at [160, 87] on div "Rule Type..." at bounding box center [227, 89] width 177 height 11
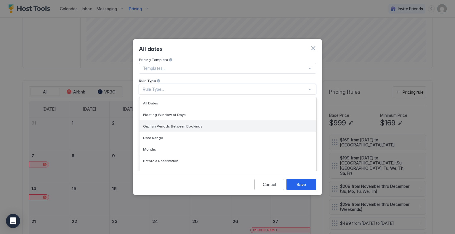
click at [165, 121] on div "Orphan Periods Between Bookings" at bounding box center [227, 127] width 176 height 12
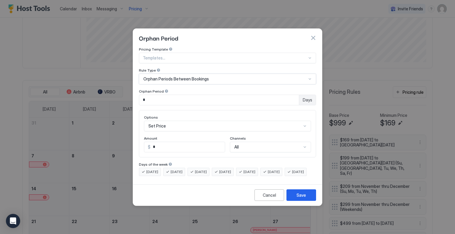
click at [166, 95] on input "*" at bounding box center [219, 100] width 160 height 10
type input "**"
click at [164, 121] on div "Set Price" at bounding box center [227, 126] width 167 height 11
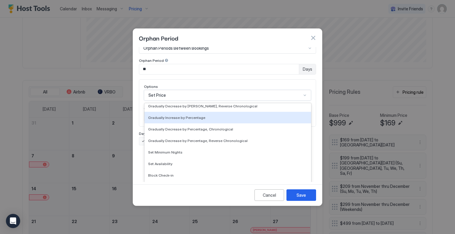
scroll to position [107, 0]
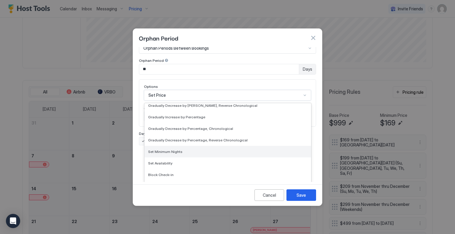
click at [179, 150] on span "Set Minimum Nights" at bounding box center [165, 152] width 34 height 4
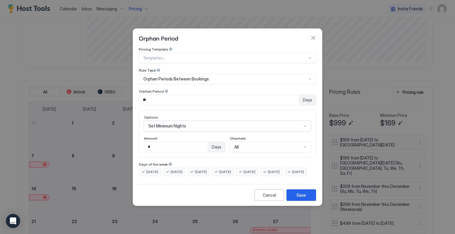
click at [156, 142] on input "*" at bounding box center [176, 147] width 64 height 10
type input "*"
click at [292, 200] on button "Save" at bounding box center [301, 195] width 30 height 12
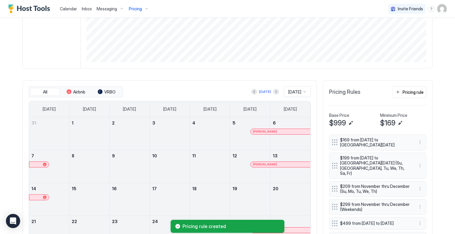
click at [215, 85] on div "All Airbnb VRBO Today Sep 2025 Sunday Monday Tuesday Wednesday Thursday Friday …" at bounding box center [170, 184] width 294 height 208
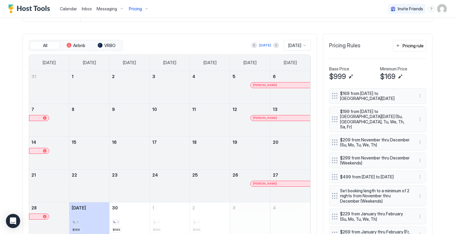
scroll to position [118, 0]
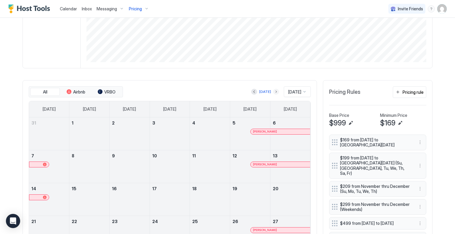
click at [273, 90] on button "Next month" at bounding box center [276, 92] width 6 height 6
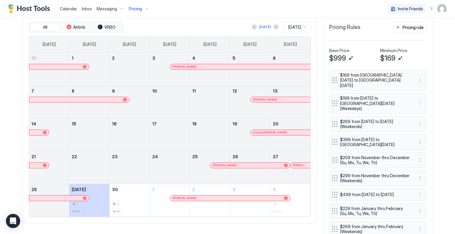
scroll to position [148, 0]
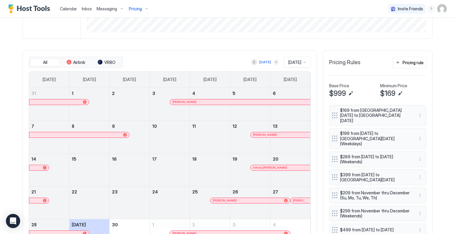
click at [273, 62] on button "Next month" at bounding box center [276, 62] width 6 height 6
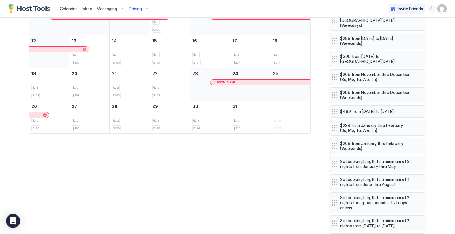
scroll to position [237, 0]
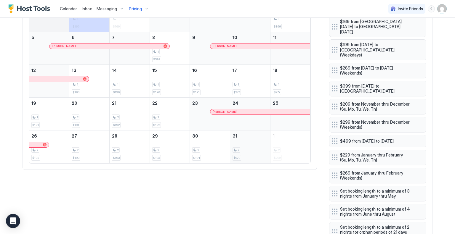
click at [260, 152] on div "2 $973" at bounding box center [249, 147] width 35 height 28
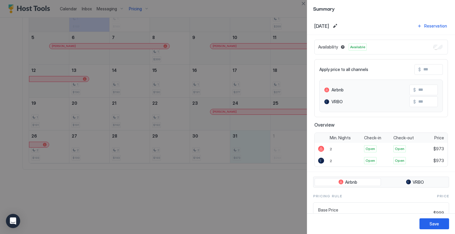
click at [420, 76] on div "Apply price to all channels $ Airbnb $ VRBO $" at bounding box center [381, 88] width 134 height 58
click at [422, 73] on input "Input Field" at bounding box center [444, 70] width 47 height 10
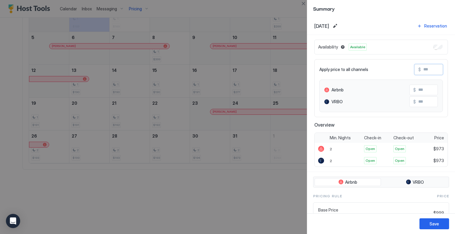
click at [423, 70] on input "Input Field" at bounding box center [444, 70] width 47 height 10
type input "*"
type input "**"
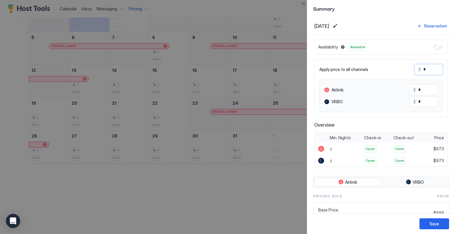
type input "**"
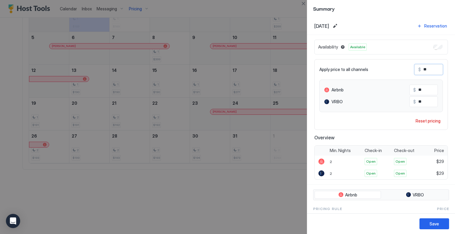
type input "*"
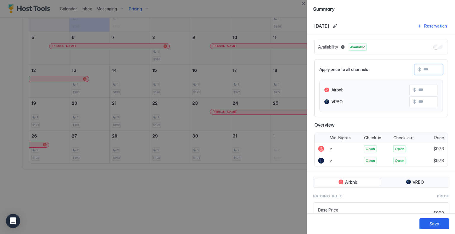
type input "*"
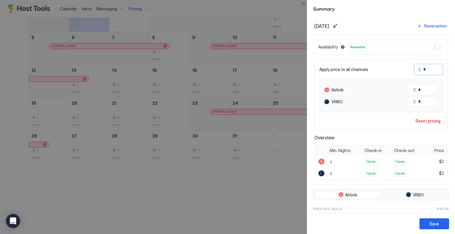
type input "**"
type input "***"
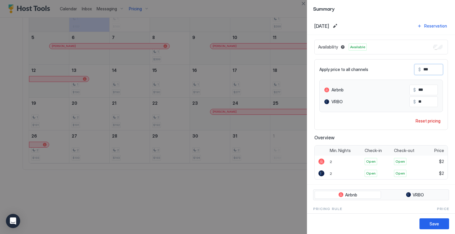
type input "***"
click at [428, 226] on button "Save" at bounding box center [434, 224] width 30 height 11
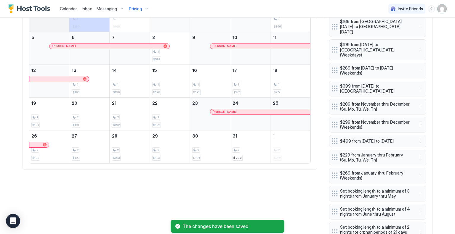
click at [204, 174] on div "All Airbnb VRBO [DATE] [DATE] [DATE] [DATE] [DATE] [DATE] [DATE] [DATE] [DATE] …" at bounding box center [228, 197] width 410 height 471
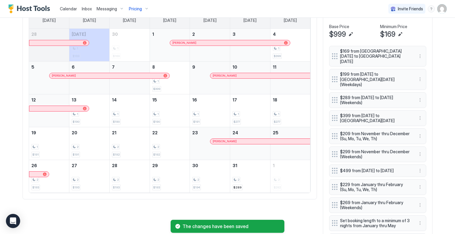
scroll to position [178, 0]
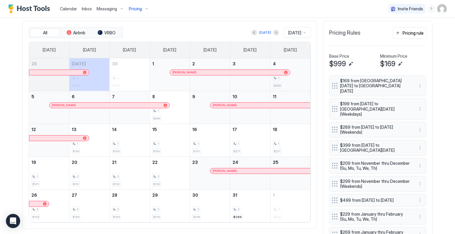
click at [295, 80] on div "1" at bounding box center [290, 78] width 35 height 6
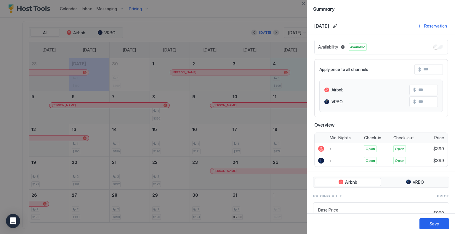
click at [425, 67] on input "Input Field" at bounding box center [444, 70] width 47 height 10
type input "*"
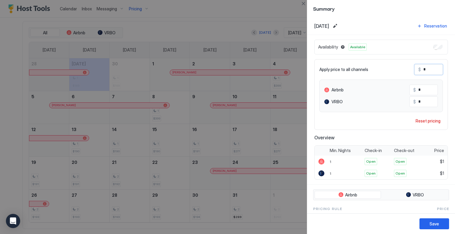
type input "**"
type input "***"
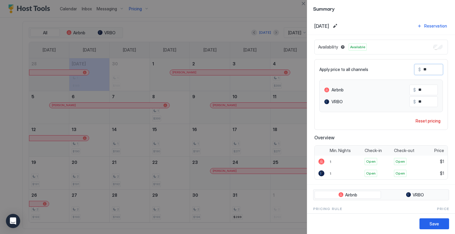
type input "***"
click at [435, 220] on button "Save" at bounding box center [434, 224] width 30 height 11
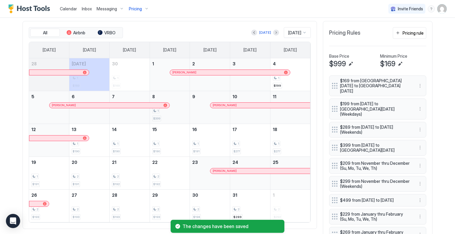
click at [181, 115] on div "1 $399" at bounding box center [169, 108] width 35 height 28
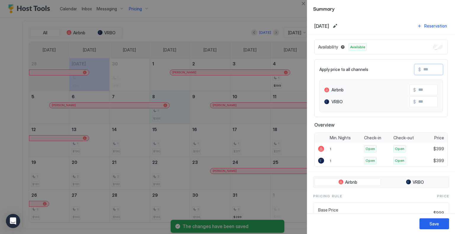
click at [431, 69] on input "Input Field" at bounding box center [444, 70] width 47 height 10
type input "*"
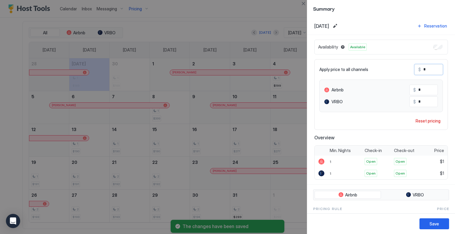
type input "**"
type input "***"
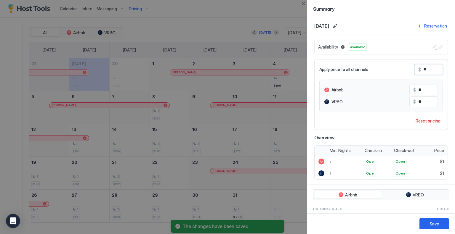
type input "***"
click at [432, 226] on div "Save" at bounding box center [433, 224] width 9 height 6
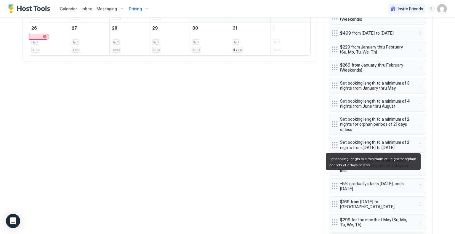
scroll to position [355, 0]
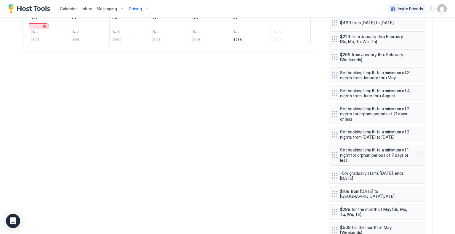
click at [418, 152] on button "More options" at bounding box center [419, 155] width 7 height 7
click at [424, 158] on span "Edit" at bounding box center [426, 159] width 7 height 4
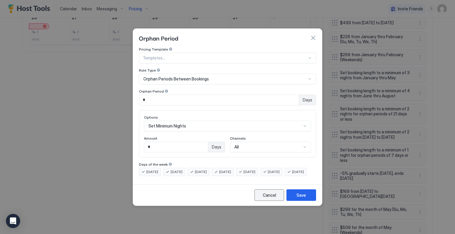
click at [261, 201] on button "Cancel" at bounding box center [269, 195] width 30 height 12
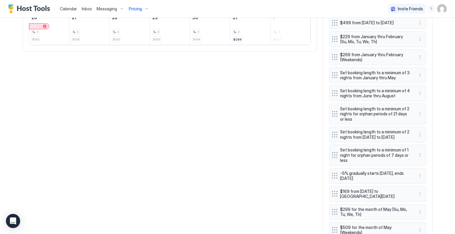
click at [370, 106] on span "Set booking length to a minimum of 2 nights for orphan periods of 21 days or le…" at bounding box center [375, 114] width 70 height 16
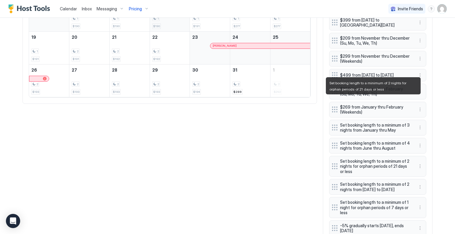
scroll to position [180, 0]
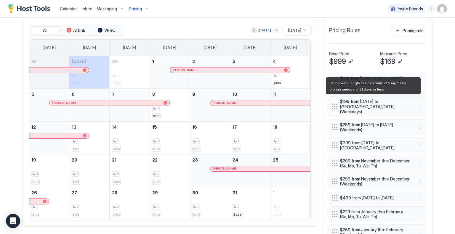
click at [273, 27] on button "Next month" at bounding box center [276, 30] width 6 height 6
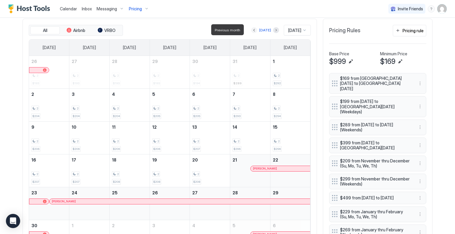
click at [251, 28] on button "Previous month" at bounding box center [254, 30] width 6 height 6
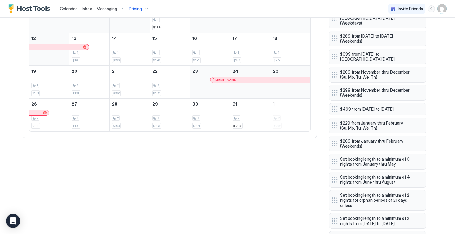
scroll to position [298, 0]
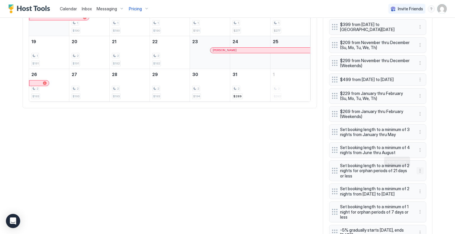
click at [419, 167] on button "More options" at bounding box center [419, 170] width 7 height 7
click at [423, 178] on div "Pause" at bounding box center [425, 179] width 17 height 4
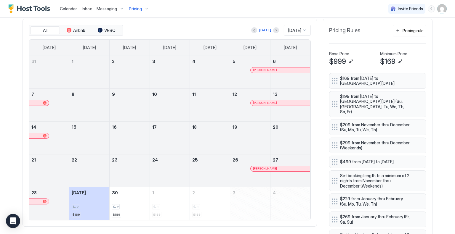
scroll to position [118, 0]
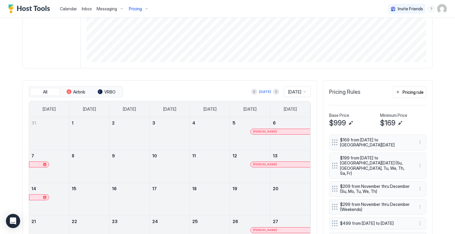
click at [273, 91] on div at bounding box center [276, 92] width 6 height 6
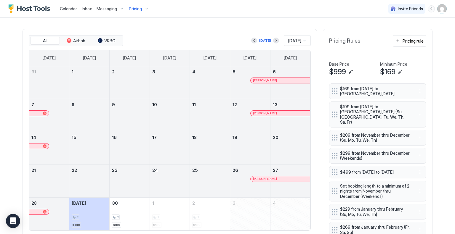
scroll to position [207, 0]
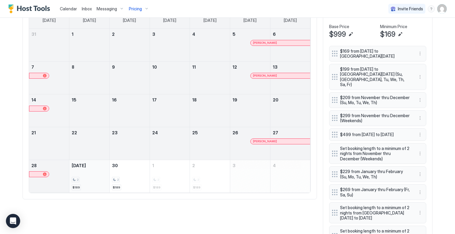
click at [90, 172] on div "2 $189" at bounding box center [89, 177] width 35 height 28
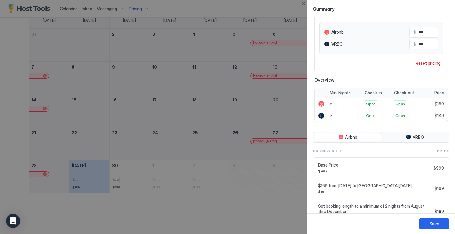
scroll to position [59, 0]
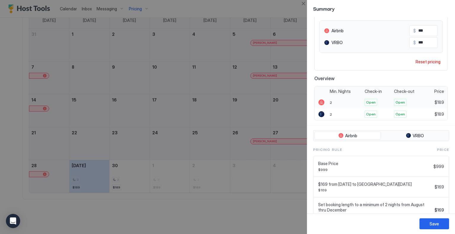
click at [327, 100] on div at bounding box center [320, 103] width 13 height 12
click at [331, 101] on span "2" at bounding box center [331, 102] width 2 height 4
click at [330, 100] on span "2" at bounding box center [331, 102] width 2 height 4
click at [331, 101] on span "2" at bounding box center [331, 102] width 2 height 4
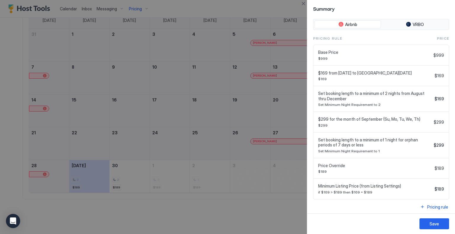
scroll to position [171, 0]
click at [361, 143] on span "Set booking length to a minimum of 1 night for orphan periods of 7 days or less" at bounding box center [374, 142] width 113 height 10
drag, startPoint x: 382, startPoint y: 140, endPoint x: 397, endPoint y: 140, distance: 14.5
click at [397, 140] on span "Set booking length to a minimum of 1 night for orphan periods of 7 days or less" at bounding box center [374, 142] width 113 height 10
drag, startPoint x: 325, startPoint y: 143, endPoint x: 343, endPoint y: 143, distance: 18.1
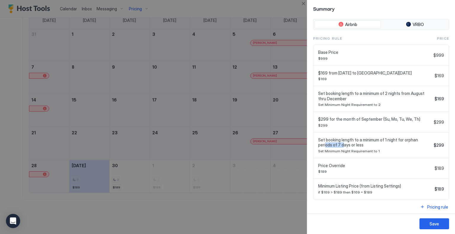
click at [343, 143] on span "Set booking length to a minimum of 1 night for orphan periods of 7 days or less" at bounding box center [374, 142] width 113 height 10
drag, startPoint x: 356, startPoint y: 102, endPoint x: 368, endPoint y: 104, distance: 12.1
click at [368, 104] on span "Set Minimum Night Requirement to 2" at bounding box center [375, 104] width 114 height 4
click at [384, 104] on span "Set Minimum Night Requirement to 2" at bounding box center [375, 104] width 114 height 4
click at [301, 4] on button "Close" at bounding box center [303, 3] width 7 height 7
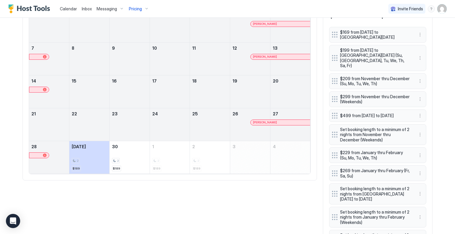
scroll to position [237, 0]
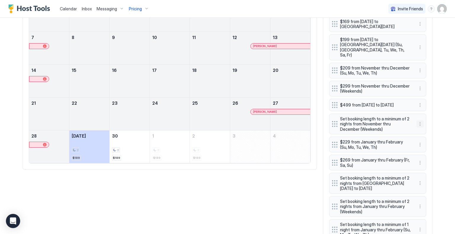
click at [418, 121] on button "More options" at bounding box center [419, 124] width 7 height 7
click at [430, 139] on span "Pause" at bounding box center [428, 138] width 11 height 4
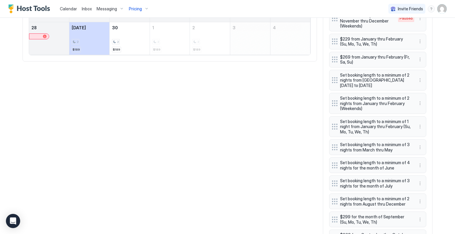
scroll to position [355, 0]
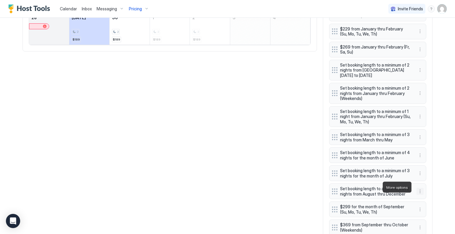
click at [419, 188] on button "More options" at bounding box center [419, 191] width 7 height 7
click at [425, 202] on div "Pause" at bounding box center [426, 204] width 22 height 9
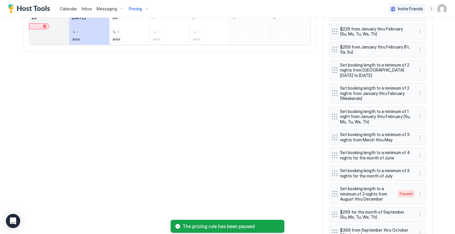
click at [218, 166] on div "All Airbnb VRBO Today Sep 2025 Sunday Monday Tuesday Wednesday Thursday Friday …" at bounding box center [228, 100] width 410 height 515
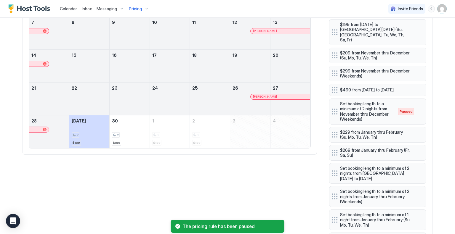
scroll to position [207, 0]
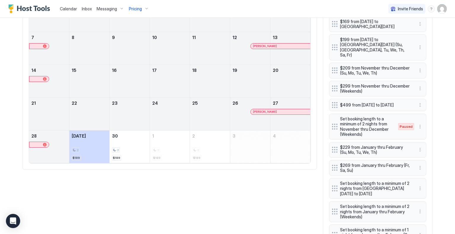
scroll to position [148, 0]
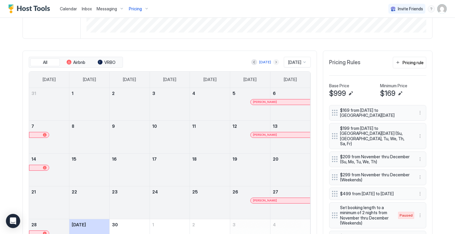
click at [273, 64] on button "Next month" at bounding box center [276, 62] width 6 height 6
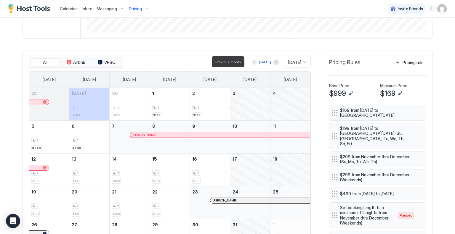
click at [251, 60] on button "Previous month" at bounding box center [254, 62] width 6 height 6
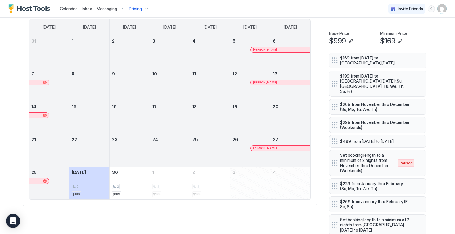
scroll to position [266, 0]
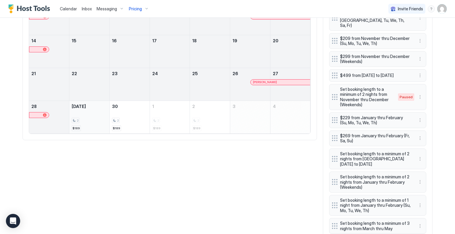
click at [75, 122] on div "2" at bounding box center [76, 121] width 8 height 6
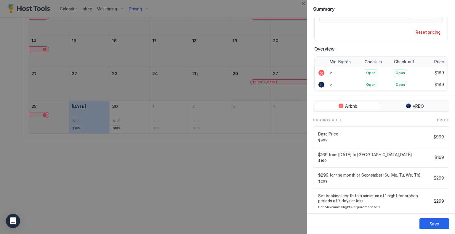
scroll to position [145, 0]
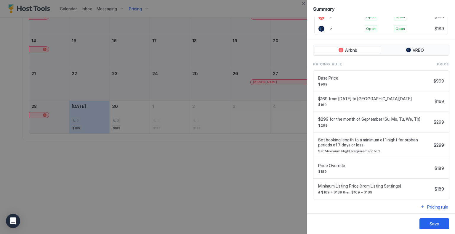
click at [380, 147] on div "Set booking length to a minimum of 1 night for orphan periods of 7 days or less…" at bounding box center [374, 145] width 113 height 16
click at [313, 150] on div "Set booking length to a minimum of 1 night for orphan periods of 7 days or less…" at bounding box center [380, 146] width 135 height 26
drag, startPoint x: 323, startPoint y: 149, endPoint x: 360, endPoint y: 149, distance: 37.0
click at [360, 149] on span "Set Minimum Night Requirement to 1" at bounding box center [374, 151] width 113 height 4
click at [374, 149] on span "Set Minimum Night Requirement to 1" at bounding box center [374, 151] width 113 height 4
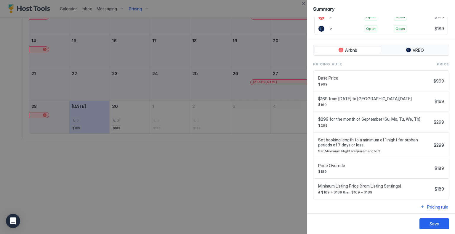
click at [384, 139] on span "Set booking length to a minimum of 1 night for orphan periods of 7 days or less" at bounding box center [374, 142] width 113 height 10
drag, startPoint x: 352, startPoint y: 140, endPoint x: 398, endPoint y: 140, distance: 45.9
click at [398, 140] on span "Set booking length to a minimum of 1 night for orphan periods of 7 days or less" at bounding box center [374, 142] width 113 height 10
click at [407, 139] on span "Set booking length to a minimum of 1 night for orphan periods of 7 days or less" at bounding box center [374, 142] width 113 height 10
drag, startPoint x: 333, startPoint y: 143, endPoint x: 396, endPoint y: 143, distance: 62.8
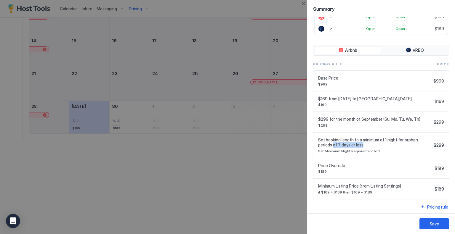
click at [396, 143] on span "Set booking length to a minimum of 1 night for orphan periods of 7 days or less" at bounding box center [374, 142] width 113 height 10
click at [349, 145] on span "Set booking length to a minimum of 1 night for orphan periods of 7 days or less" at bounding box center [374, 142] width 113 height 10
drag, startPoint x: 320, startPoint y: 142, endPoint x: 359, endPoint y: 142, distance: 39.1
click at [359, 142] on span "Set booking length to a minimum of 1 night for orphan periods of 7 days or less" at bounding box center [374, 142] width 113 height 10
click at [364, 142] on span "Set booking length to a minimum of 1 night for orphan periods of 7 days or less" at bounding box center [374, 142] width 113 height 10
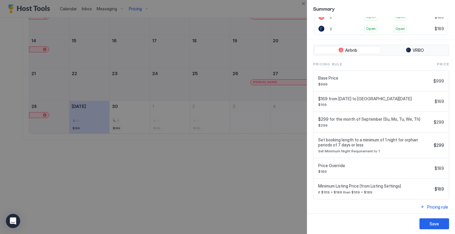
click at [364, 142] on span "Set booking length to a minimum of 1 night for orphan periods of 7 days or less" at bounding box center [374, 142] width 113 height 10
click at [339, 144] on span "Set booking length to a minimum of 1 night for orphan periods of 7 days or less" at bounding box center [374, 142] width 113 height 10
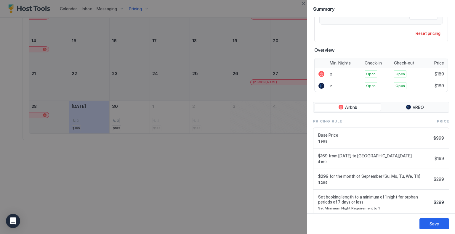
scroll to position [86, 0]
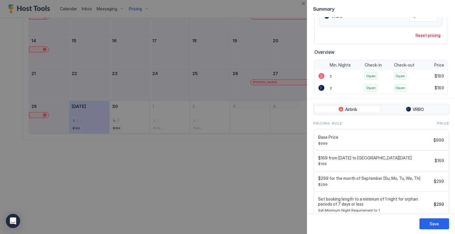
click at [324, 141] on span "$999" at bounding box center [374, 143] width 113 height 4
drag, startPoint x: 330, startPoint y: 158, endPoint x: 403, endPoint y: 158, distance: 72.8
click at [403, 158] on span "$169 from [DATE] to [GEOGRAPHIC_DATA][DATE]" at bounding box center [375, 157] width 114 height 5
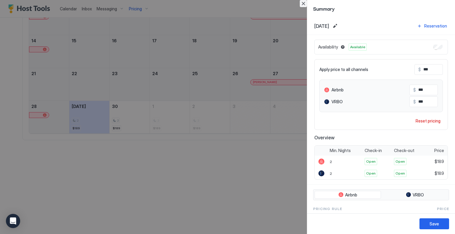
click at [302, 7] on button "Close" at bounding box center [303, 3] width 7 height 7
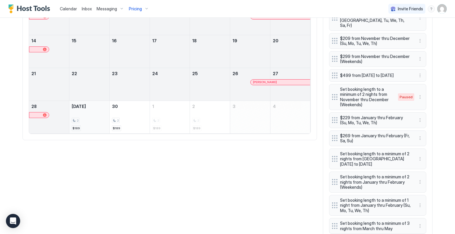
click at [92, 118] on div "2" at bounding box center [89, 121] width 35 height 6
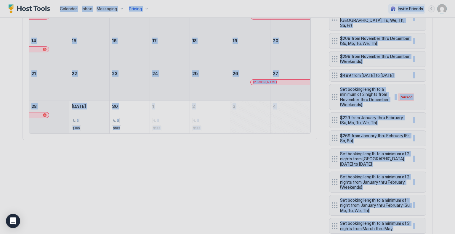
click at [92, 117] on div at bounding box center [227, 117] width 455 height 234
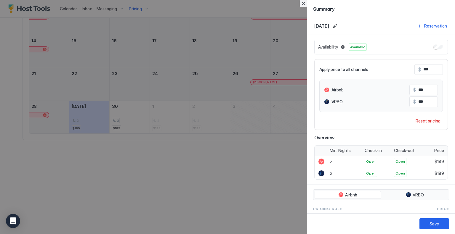
click at [304, 5] on button "Close" at bounding box center [303, 3] width 7 height 7
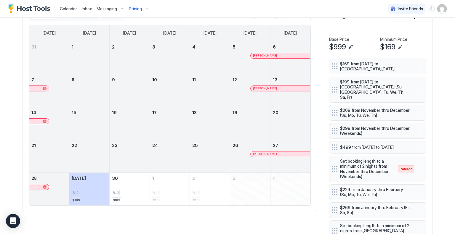
scroll to position [296, 0]
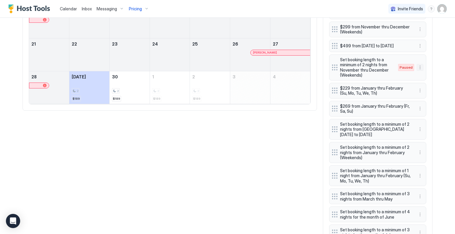
click at [416, 67] on button "More options" at bounding box center [419, 67] width 7 height 7
click at [427, 79] on div "Enable" at bounding box center [426, 82] width 23 height 9
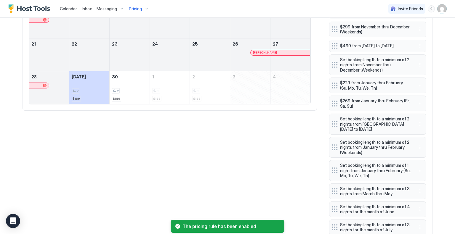
scroll to position [415, 0]
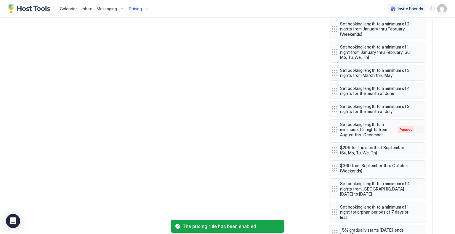
click at [419, 126] on button "More options" at bounding box center [419, 129] width 7 height 7
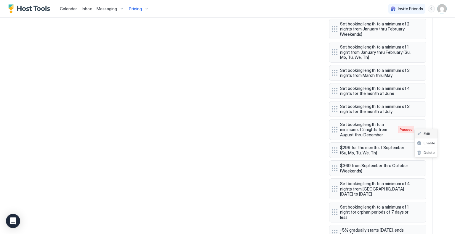
click at [422, 132] on div "Edit" at bounding box center [423, 133] width 13 height 4
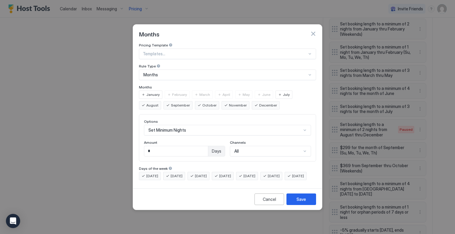
click at [149, 146] on input "*" at bounding box center [176, 151] width 64 height 10
type input "*"
click at [261, 166] on div "Days of the week" at bounding box center [227, 169] width 177 height 6
click at [255, 174] on span "[DATE]" at bounding box center [249, 176] width 12 height 5
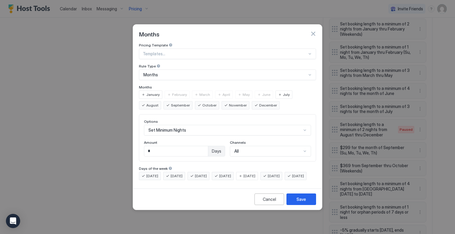
click at [280, 174] on span "[DATE]" at bounding box center [274, 176] width 12 height 5
click at [302, 203] on div "Save" at bounding box center [300, 199] width 9 height 6
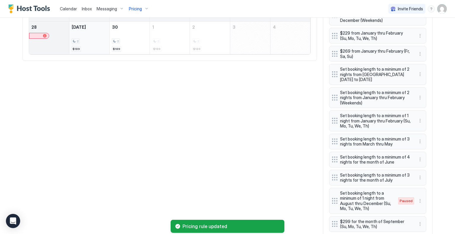
scroll to position [266, 0]
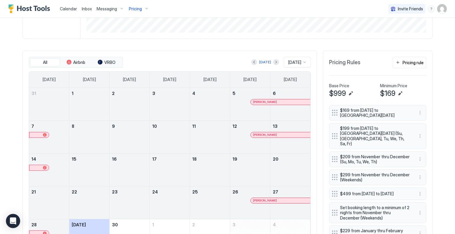
scroll to position [237, 0]
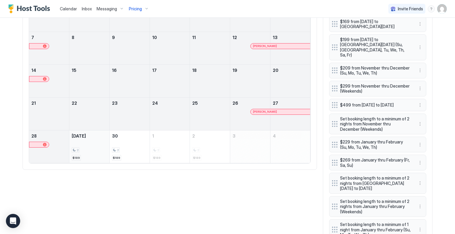
click at [91, 149] on div "2" at bounding box center [89, 150] width 35 height 6
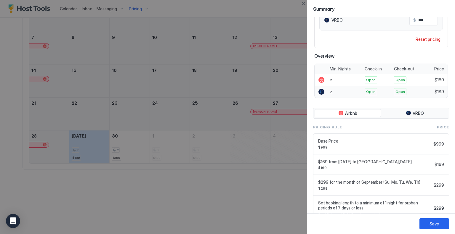
scroll to position [145, 0]
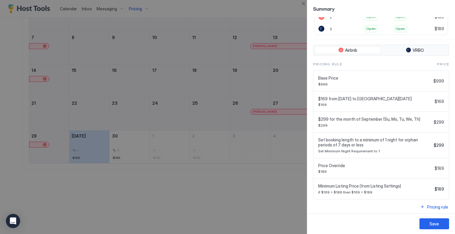
click at [367, 124] on span "$299" at bounding box center [374, 125] width 113 height 4
click at [302, 4] on button "Close" at bounding box center [303, 3] width 7 height 7
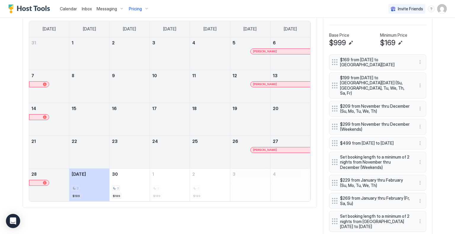
scroll to position [148, 0]
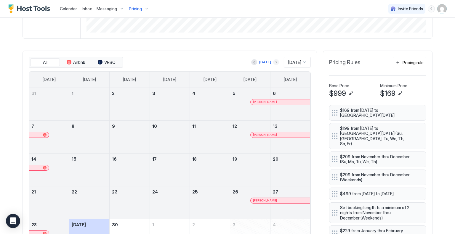
click at [273, 59] on button "Next month" at bounding box center [276, 62] width 6 height 6
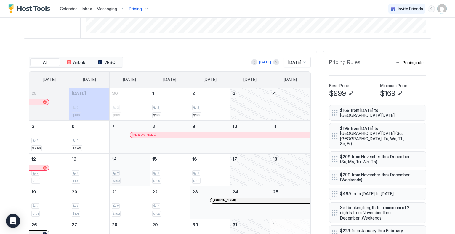
click at [128, 166] on div "2 $190" at bounding box center [129, 170] width 35 height 28
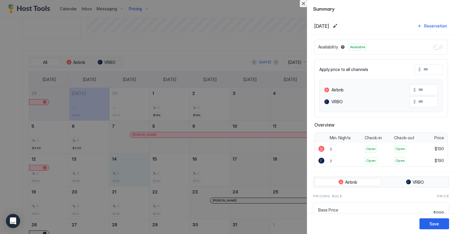
click at [303, 6] on button "Close" at bounding box center [303, 3] width 7 height 7
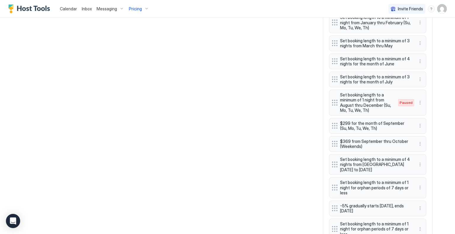
scroll to position [490, 0]
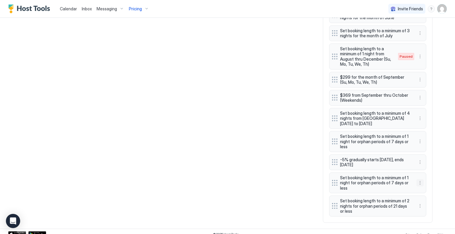
click at [418, 179] on button "More options" at bounding box center [419, 182] width 7 height 7
click at [352, 203] on div at bounding box center [227, 117] width 455 height 234
click at [417, 203] on button "More options" at bounding box center [419, 206] width 7 height 7
click at [423, 225] on div "Delete" at bounding box center [426, 228] width 22 height 9
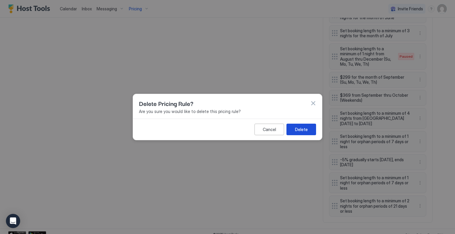
click at [296, 131] on div "Delete" at bounding box center [301, 129] width 13 height 6
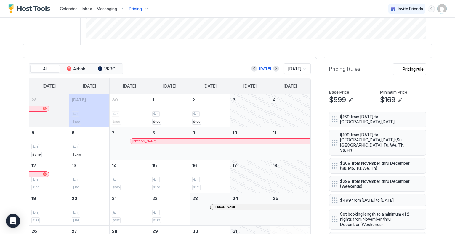
scroll to position [141, 0]
click at [273, 70] on button "Next month" at bounding box center [276, 69] width 6 height 6
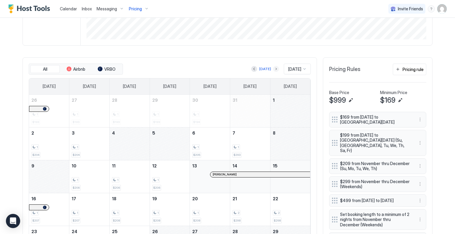
click at [273, 68] on button "Next month" at bounding box center [276, 69] width 6 height 6
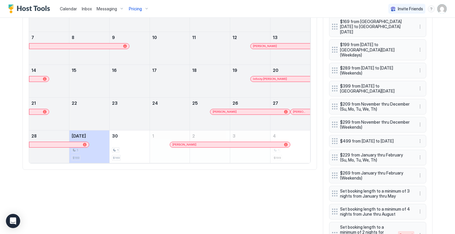
scroll to position [178, 0]
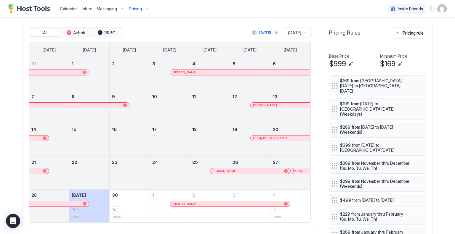
click at [273, 34] on button "Next month" at bounding box center [276, 33] width 6 height 6
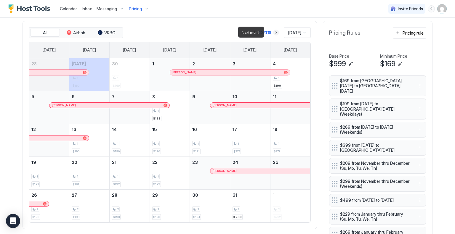
click at [273, 30] on button "Next month" at bounding box center [276, 33] width 6 height 6
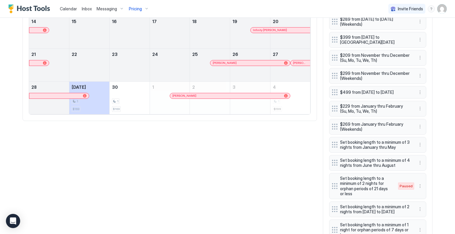
scroll to position [296, 0]
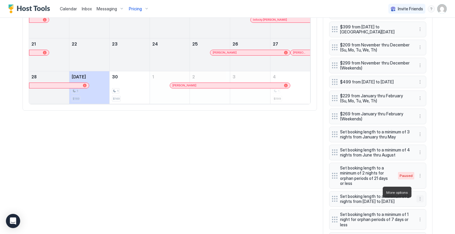
click at [417, 195] on button "More options" at bounding box center [419, 198] width 7 height 7
click at [424, 200] on span "Edit" at bounding box center [426, 200] width 7 height 4
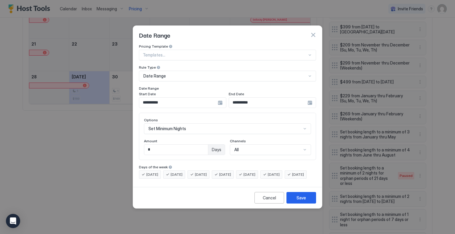
click at [157, 172] on span "[DATE]" at bounding box center [152, 174] width 12 height 5
click at [173, 172] on span "[DATE]" at bounding box center [177, 174] width 12 height 5
click at [196, 171] on div "[DATE]" at bounding box center [198, 175] width 22 height 8
click at [231, 172] on span "[DATE]" at bounding box center [225, 174] width 12 height 5
click at [292, 177] on span "[DATE]" at bounding box center [298, 174] width 12 height 5
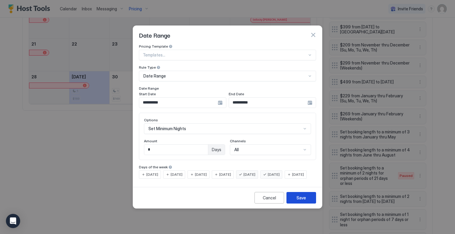
click at [301, 201] on div "Save" at bounding box center [300, 198] width 9 height 6
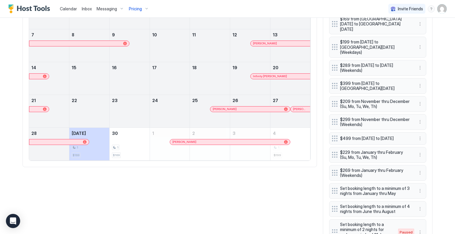
scroll to position [148, 0]
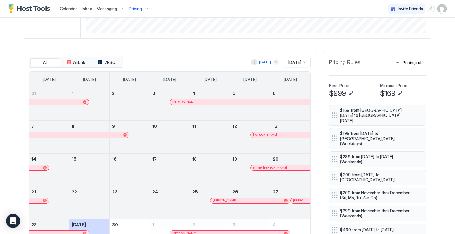
click at [273, 62] on button "Next month" at bounding box center [276, 62] width 6 height 6
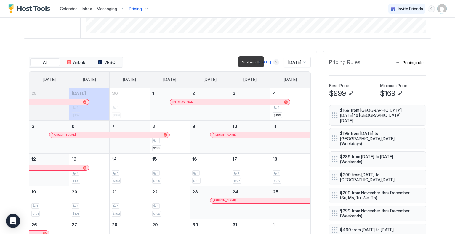
click at [273, 62] on button "Next month" at bounding box center [276, 62] width 6 height 6
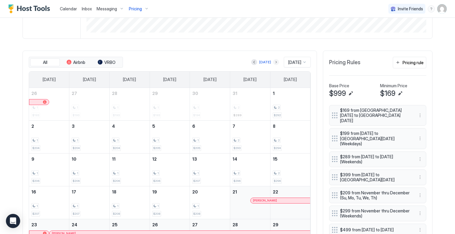
click at [273, 62] on button "Next month" at bounding box center [276, 62] width 6 height 6
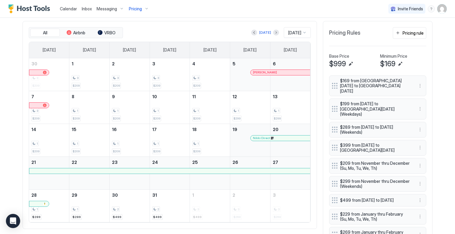
scroll to position [207, 0]
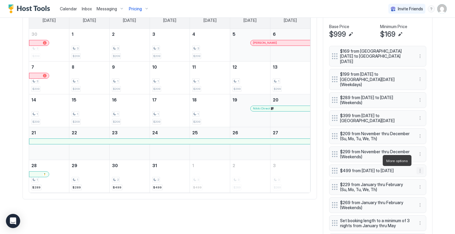
click at [417, 167] on button "More options" at bounding box center [419, 170] width 7 height 7
click at [422, 168] on div "Edit" at bounding box center [423, 169] width 13 height 4
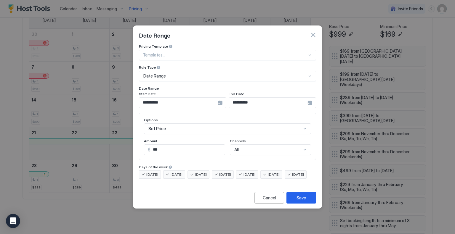
click at [311, 97] on div "**********" at bounding box center [272, 102] width 87 height 11
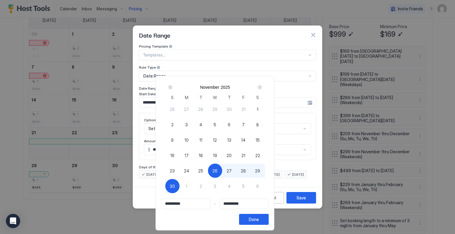
click at [313, 31] on div at bounding box center [227, 117] width 455 height 234
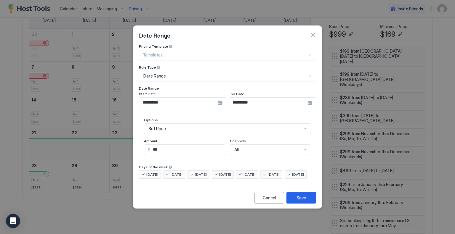
click at [272, 201] on div "Cancel" at bounding box center [269, 198] width 13 height 6
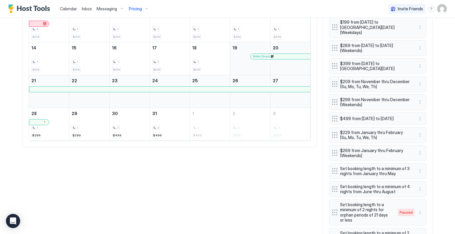
scroll to position [326, 0]
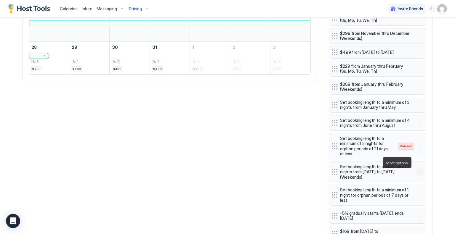
click at [418, 168] on button "More options" at bounding box center [419, 171] width 7 height 7
click at [421, 171] on div "Edit" at bounding box center [423, 171] width 13 height 4
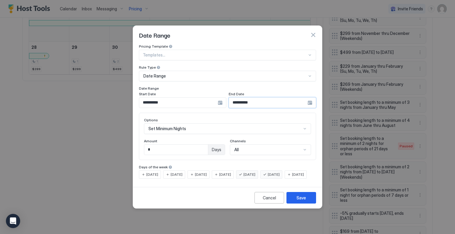
click at [249, 98] on input "**********" at bounding box center [268, 103] width 78 height 10
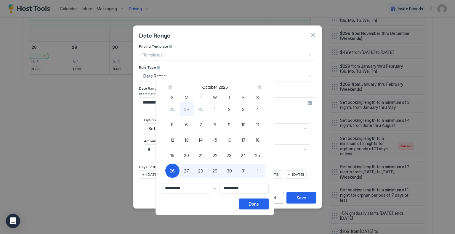
click at [262, 85] on div "Next" at bounding box center [259, 87] width 5 height 5
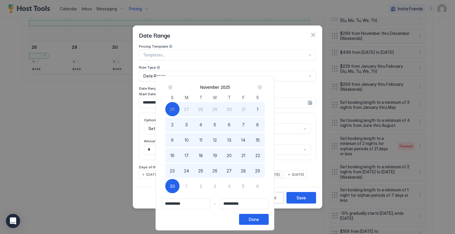
click at [262, 85] on div "Next" at bounding box center [259, 87] width 5 height 5
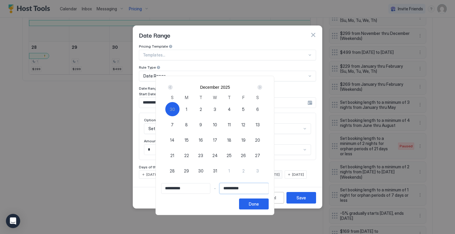
click at [252, 191] on input "**********" at bounding box center [244, 189] width 49 height 10
click at [258, 186] on input "**********" at bounding box center [244, 189] width 49 height 10
click at [218, 156] on span "24" at bounding box center [214, 155] width 5 height 6
type input "**********"
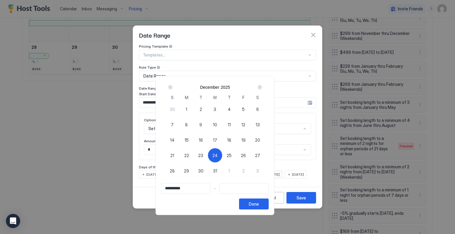
click at [173, 86] on div "Prev" at bounding box center [170, 87] width 5 height 5
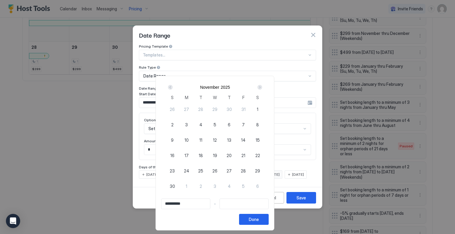
click at [173, 87] on div "Prev" at bounding box center [170, 87] width 5 height 5
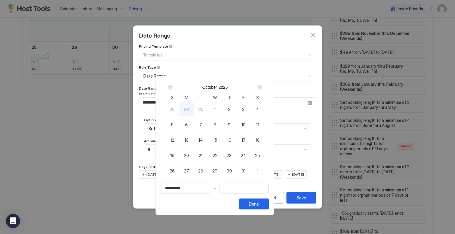
click at [232, 169] on span "30" at bounding box center [229, 171] width 5 height 6
type input "**********"
click at [263, 90] on div "Next" at bounding box center [259, 87] width 7 height 7
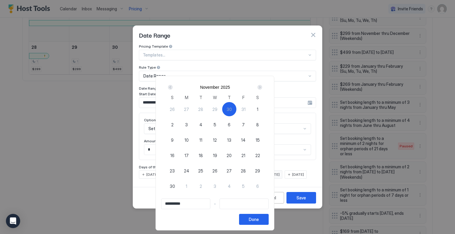
click at [262, 87] on div "Next" at bounding box center [259, 87] width 5 height 5
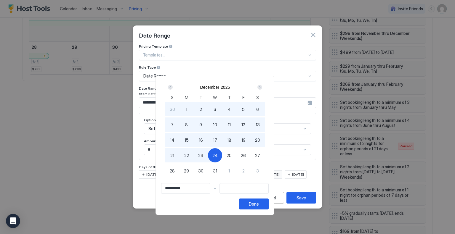
type input "**********"
click at [208, 155] on div "23" at bounding box center [201, 155] width 14 height 14
type input "**********"
click at [259, 204] on div "Done" at bounding box center [254, 204] width 10 height 6
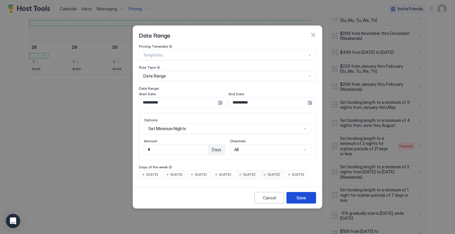
click at [292, 202] on button "Save" at bounding box center [301, 198] width 30 height 12
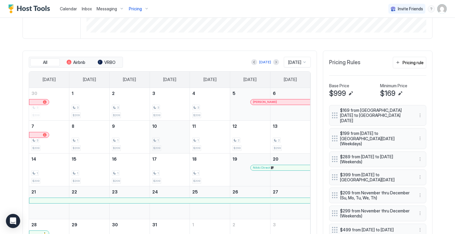
scroll to position [148, 0]
click at [251, 62] on button "Previous month" at bounding box center [254, 62] width 6 height 6
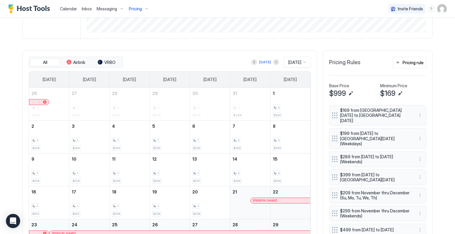
click at [265, 62] on div "[DATE]" at bounding box center [265, 62] width 28 height 7
click at [273, 62] on button "Next month" at bounding box center [276, 62] width 6 height 6
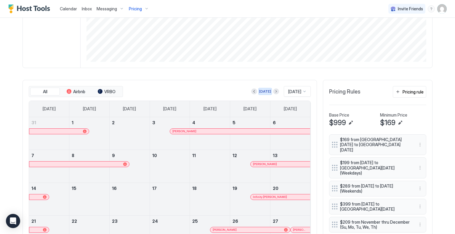
scroll to position [118, 0]
click at [273, 90] on button "Next month" at bounding box center [276, 92] width 6 height 6
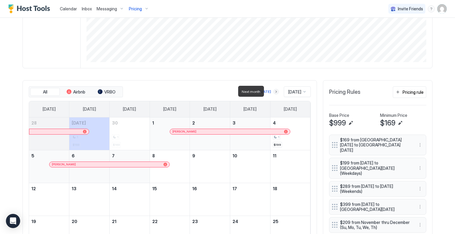
click at [273, 90] on button "Next month" at bounding box center [276, 92] width 6 height 6
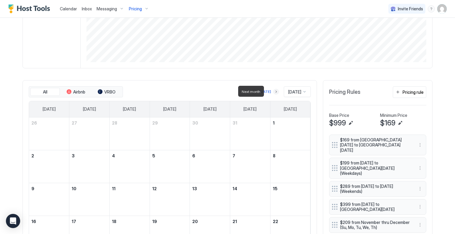
click at [273, 90] on button "Next month" at bounding box center [276, 92] width 6 height 6
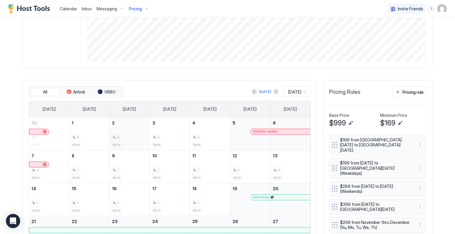
click at [131, 137] on div "3" at bounding box center [129, 137] width 35 height 6
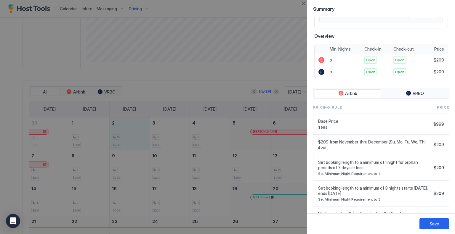
scroll to position [117, 0]
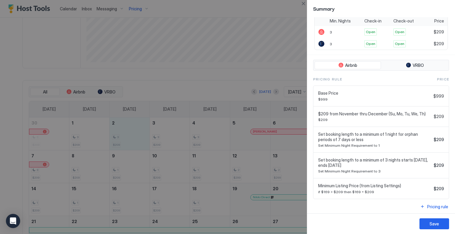
click at [339, 166] on div "Set booking length to a minimum of 3 nights starts in 60 days, ends in 70 days …" at bounding box center [374, 166] width 113 height 16
click at [306, 4] on button "Close" at bounding box center [303, 3] width 7 height 7
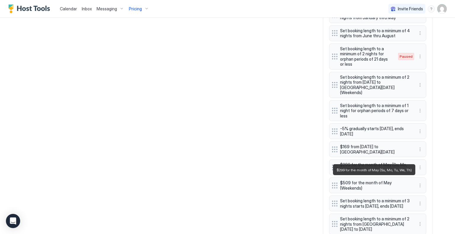
scroll to position [452, 0]
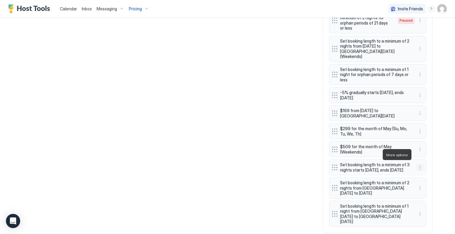
click at [416, 164] on button "More options" at bounding box center [419, 167] width 7 height 7
click at [423, 171] on span "Pause" at bounding box center [428, 172] width 11 height 4
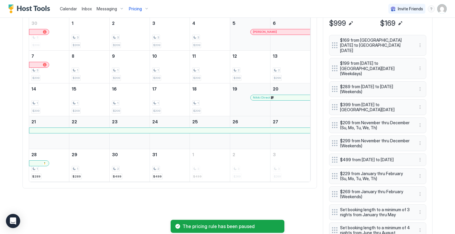
scroll to position [185, 0]
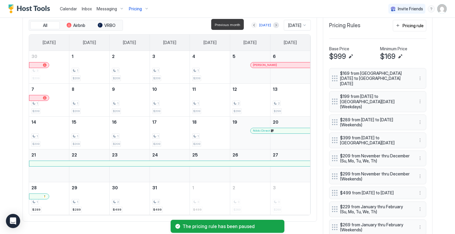
click at [251, 25] on button "Previous month" at bounding box center [254, 25] width 6 height 6
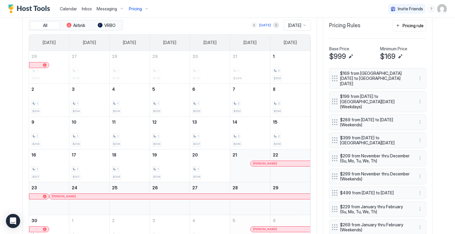
click at [251, 23] on button "Previous month" at bounding box center [254, 25] width 6 height 6
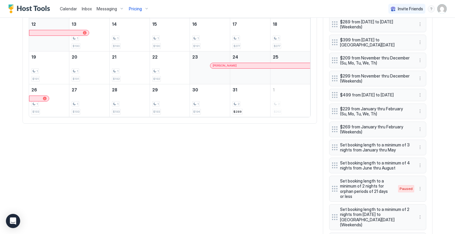
scroll to position [274, 0]
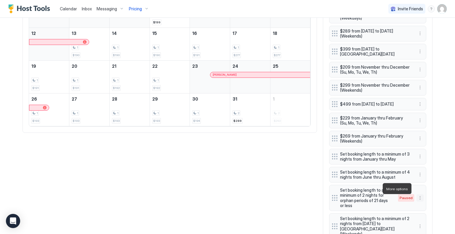
click at [418, 195] on button "More options" at bounding box center [419, 198] width 7 height 7
click at [361, 210] on div at bounding box center [227, 117] width 455 height 234
click at [419, 223] on button "More options" at bounding box center [419, 226] width 7 height 7
click at [425, 188] on span "Edit" at bounding box center [426, 187] width 7 height 4
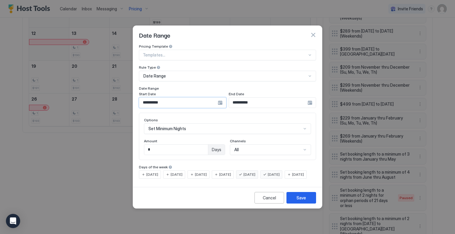
click at [170, 98] on input "**********" at bounding box center [178, 103] width 78 height 10
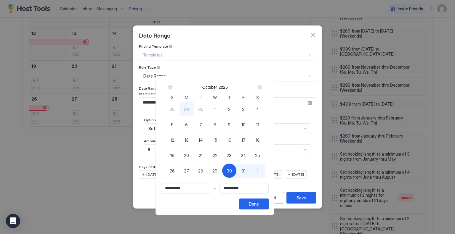
click at [231, 138] on span "16" at bounding box center [229, 140] width 4 height 6
type input "**********"
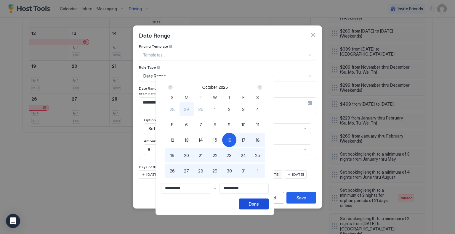
click at [259, 205] on div "Done" at bounding box center [254, 204] width 10 height 6
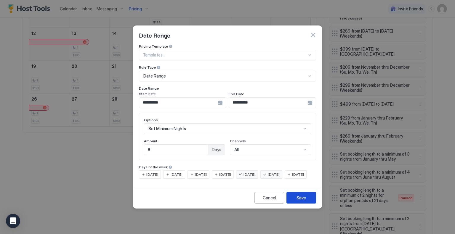
click at [303, 201] on div "Save" at bounding box center [300, 198] width 9 height 6
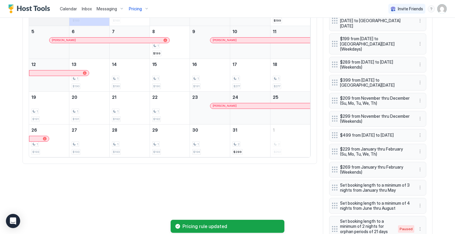
scroll to position [215, 0]
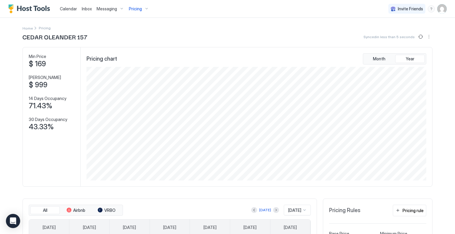
scroll to position [118, 0]
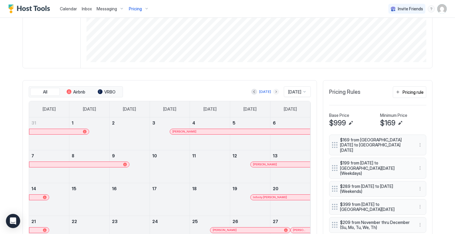
click at [273, 91] on button "Next month" at bounding box center [276, 92] width 6 height 6
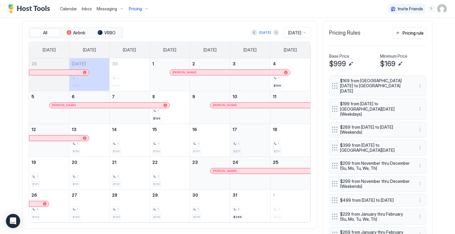
scroll to position [237, 0]
